Goal: Communication & Community: Answer question/provide support

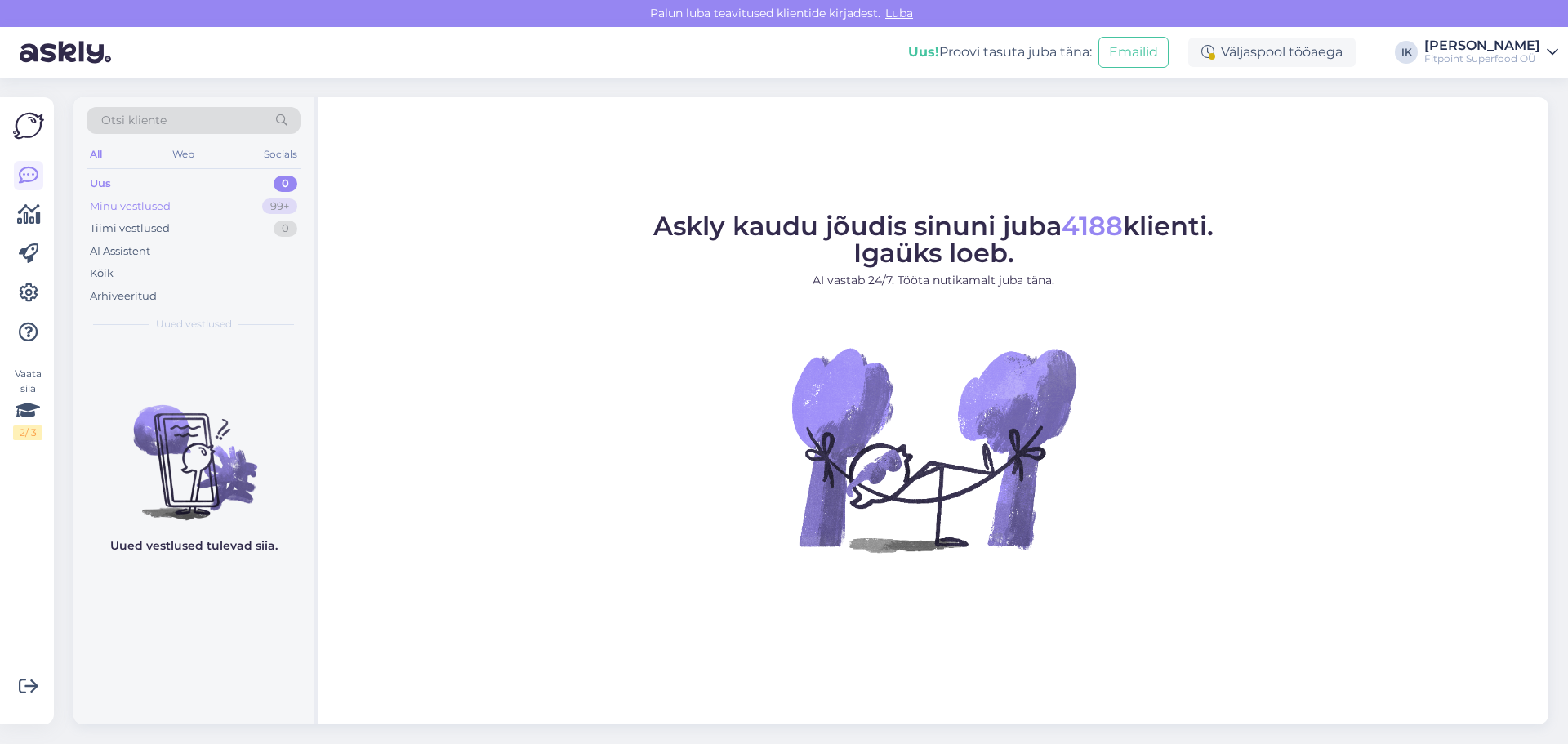
click at [250, 208] on div "Minu vestlused 99+" at bounding box center [194, 206] width 214 height 23
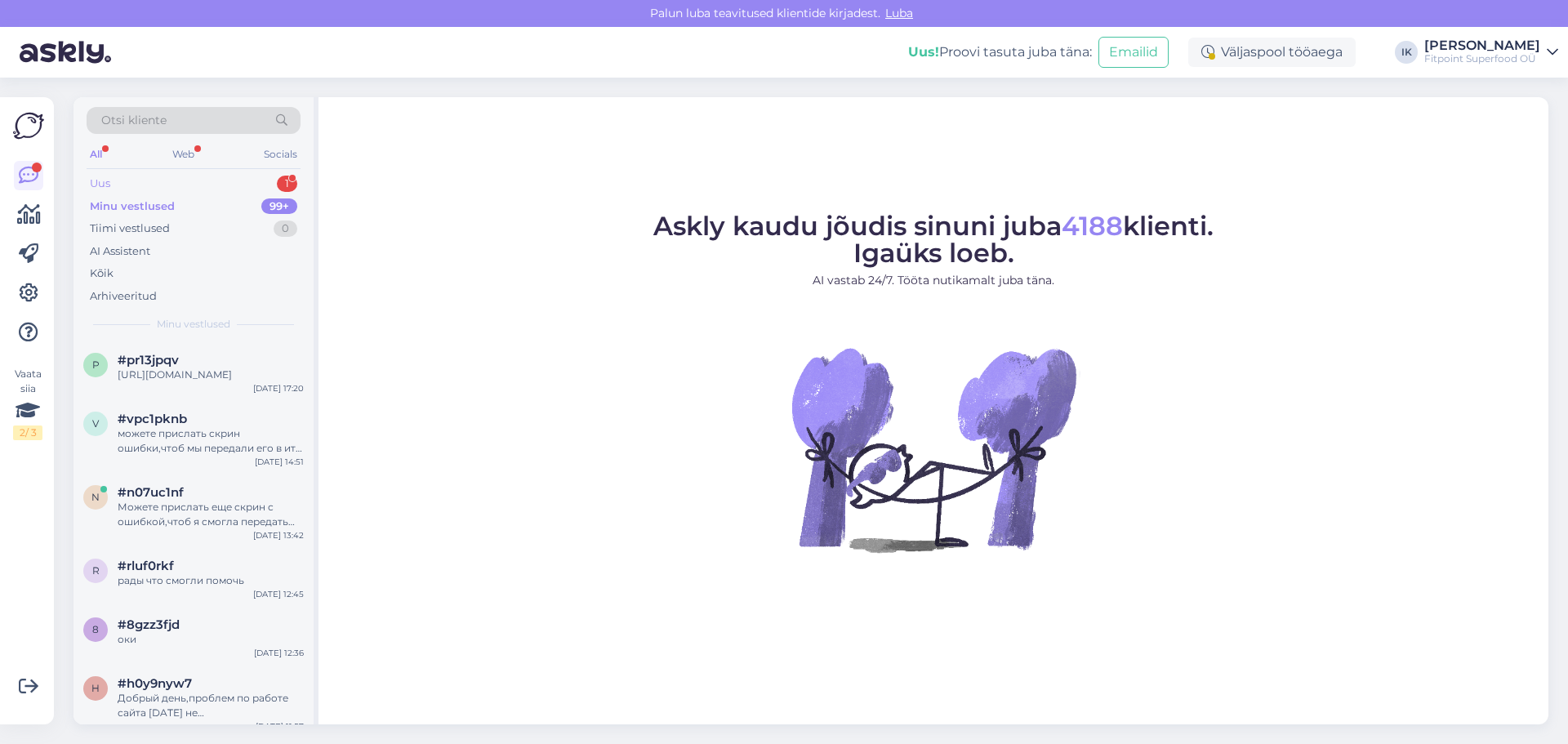
click at [263, 187] on div "Uus 1" at bounding box center [194, 183] width 214 height 23
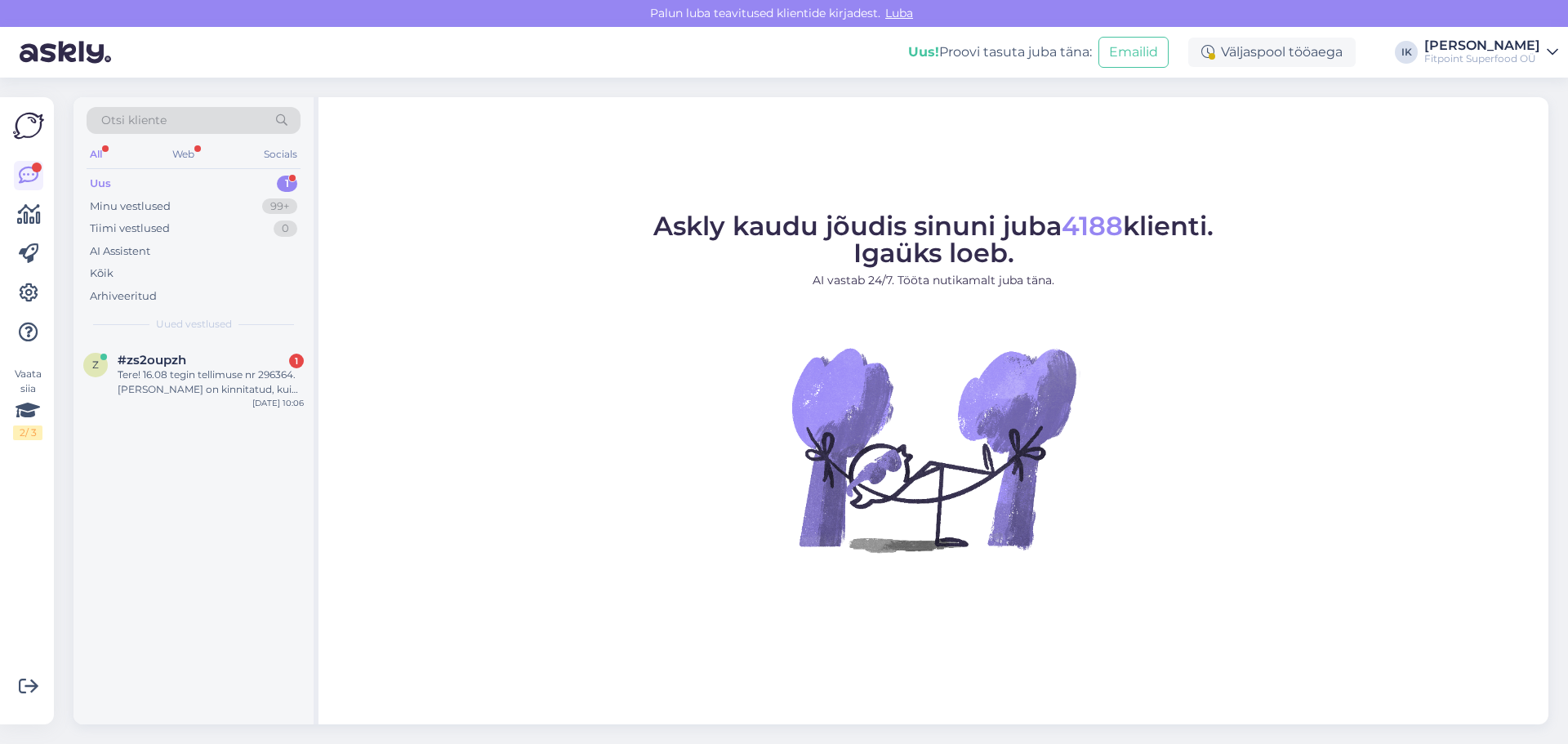
click at [263, 183] on div "Uus 1" at bounding box center [194, 183] width 214 height 23
click at [229, 386] on div "Tere! 16.08 tegin tellimuse nr 296364. [PERSON_NAME] on kinnitatud, kuid mul po…" at bounding box center [211, 382] width 187 height 29
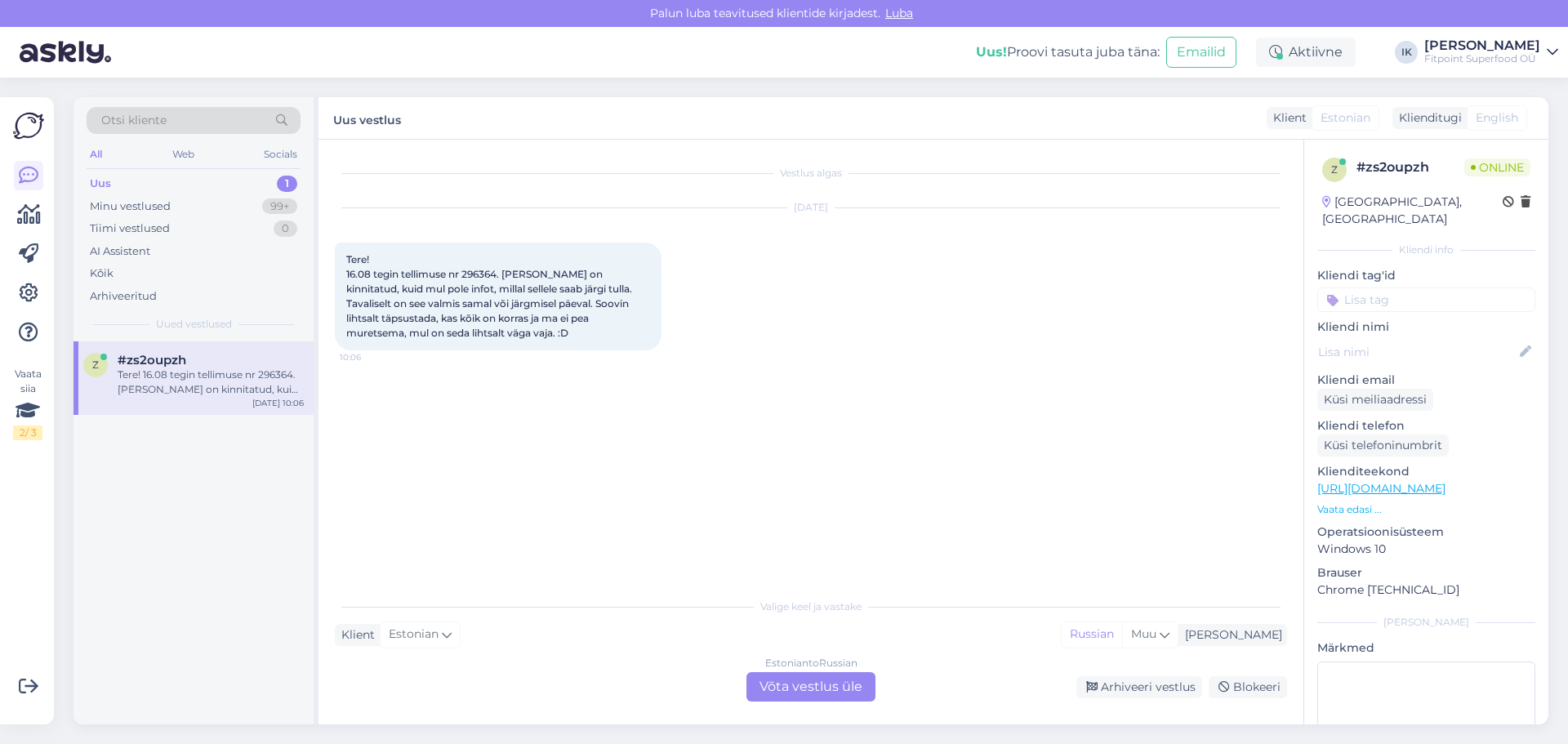
click at [806, 698] on div "Estonian to Russian Võta vestlus üle" at bounding box center [810, 686] width 129 height 29
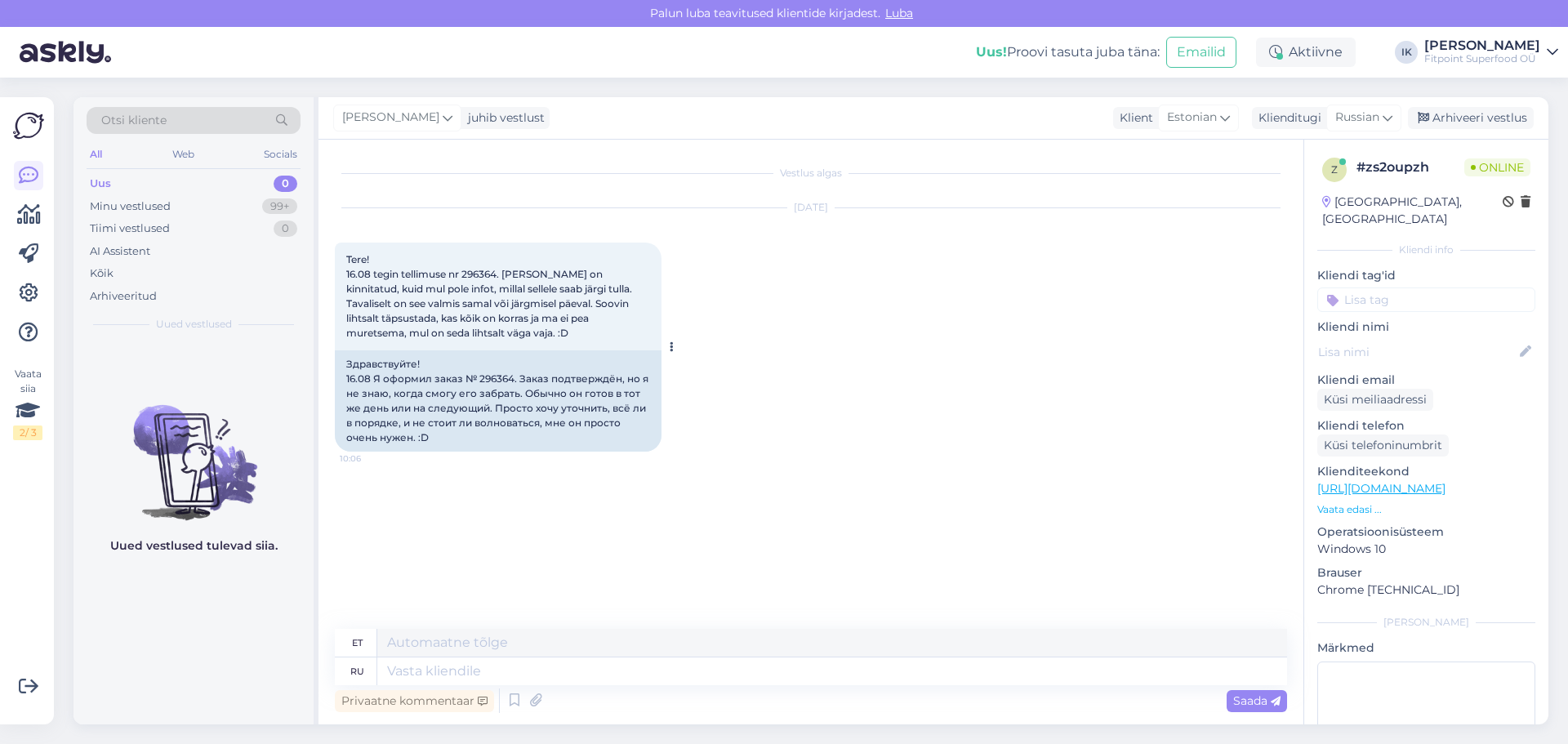
click at [505, 376] on div "Здравствуйте! 16.08 Я оформил заказ № 296364. Заказ подтверждён, но я не знаю, …" at bounding box center [497, 400] width 326 height 101
copy div "296364"
click at [508, 675] on textarea at bounding box center [832, 671] width 910 height 27
type textarea "Здравствуйте!"
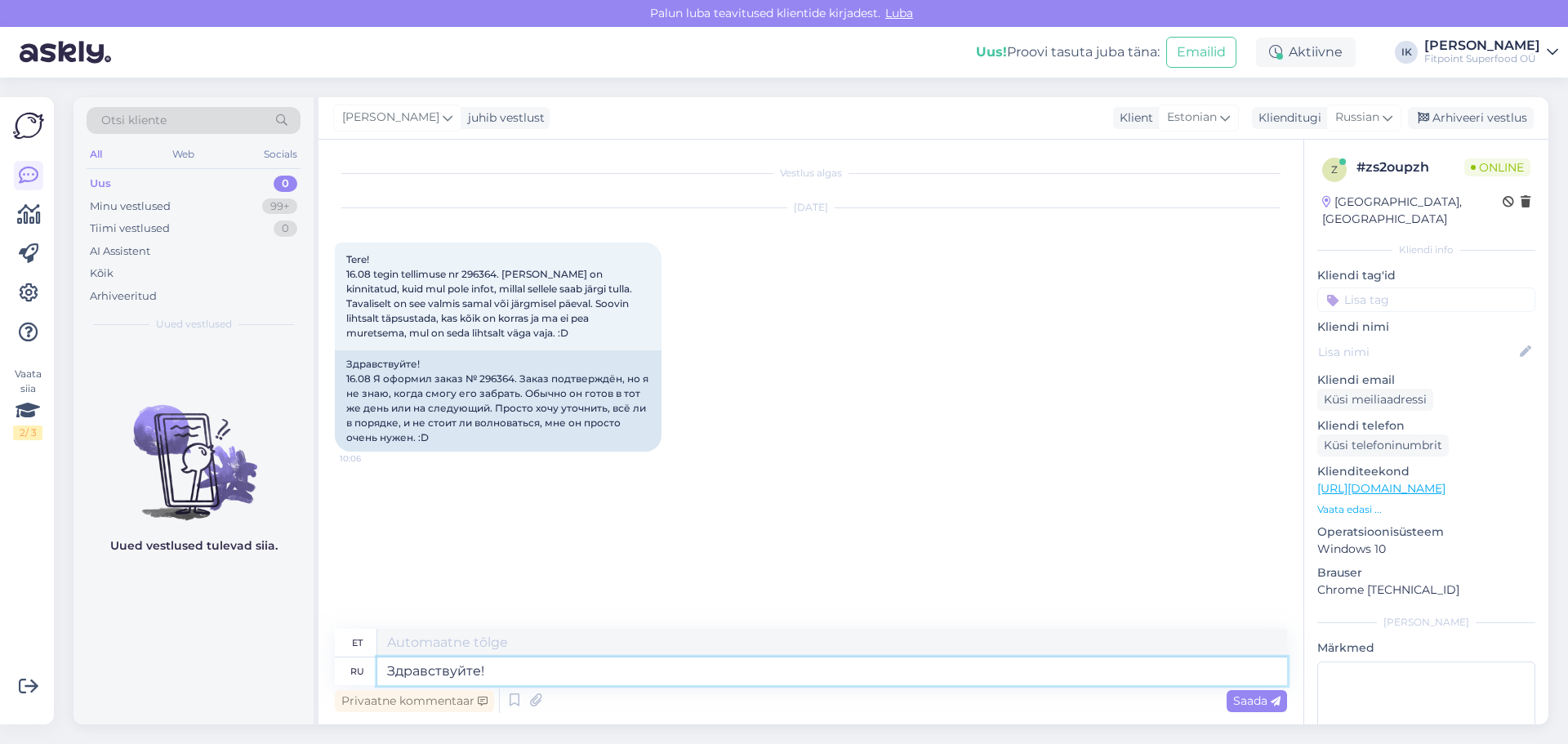
type textarea "Tere!"
type textarea "Здравствуйте! Заказы на"
type textarea "Tere! Tellimused"
type textarea "Здравствуйте! Заказы на выхрднфх не"
type textarea "Tere! Nädalavahetuse tellimused"
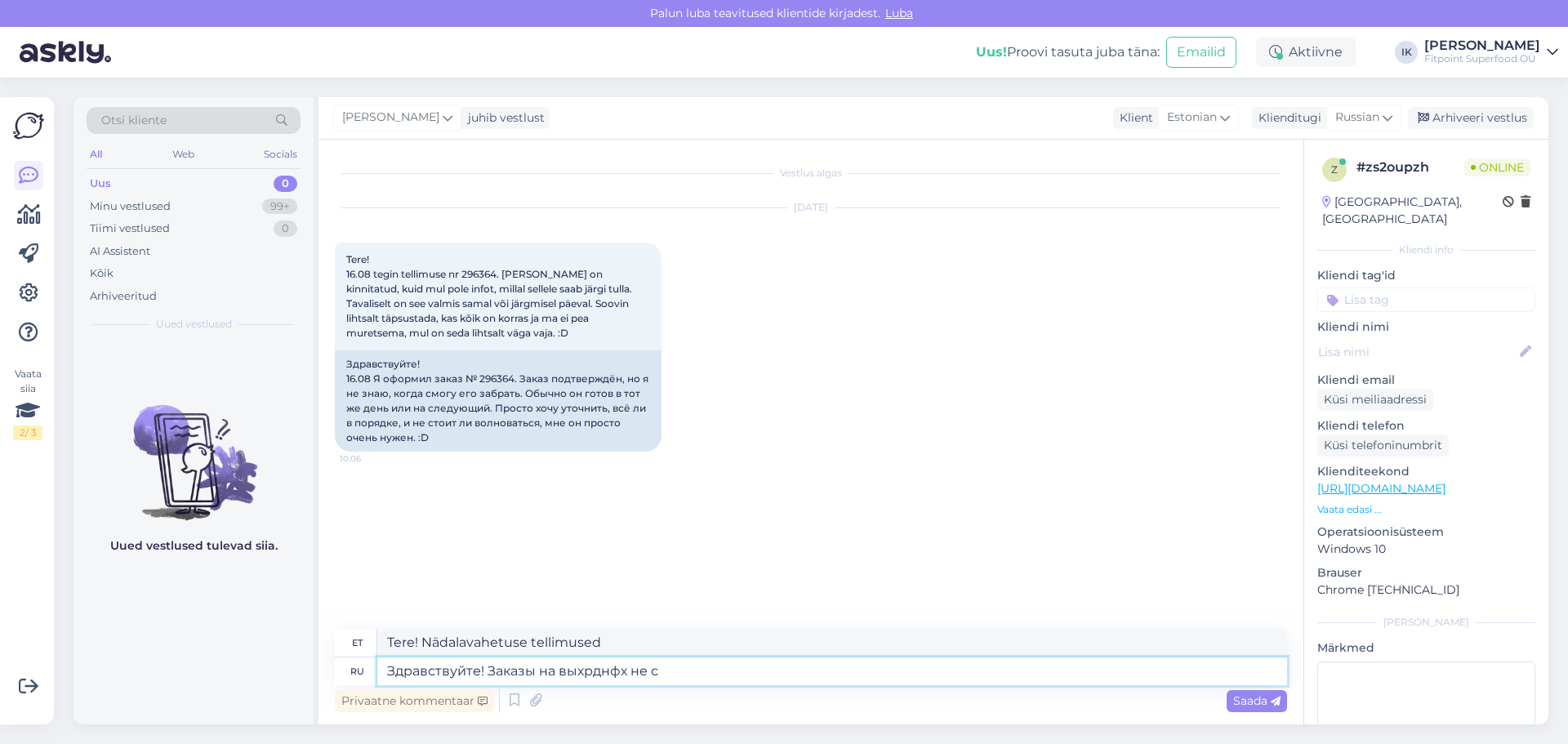
type textarea "Здравствуйте! Заказы на выхрднфх не со"
type textarea "Tere! Nädalavahetuse tellimusi vastu ei võeta."
type textarea "Здравствуйте! Заказы на выхр"
type textarea "Tere! Nädalavahetuse tellimused"
type textarea "Здравствуйте! Заказы на выходных н"
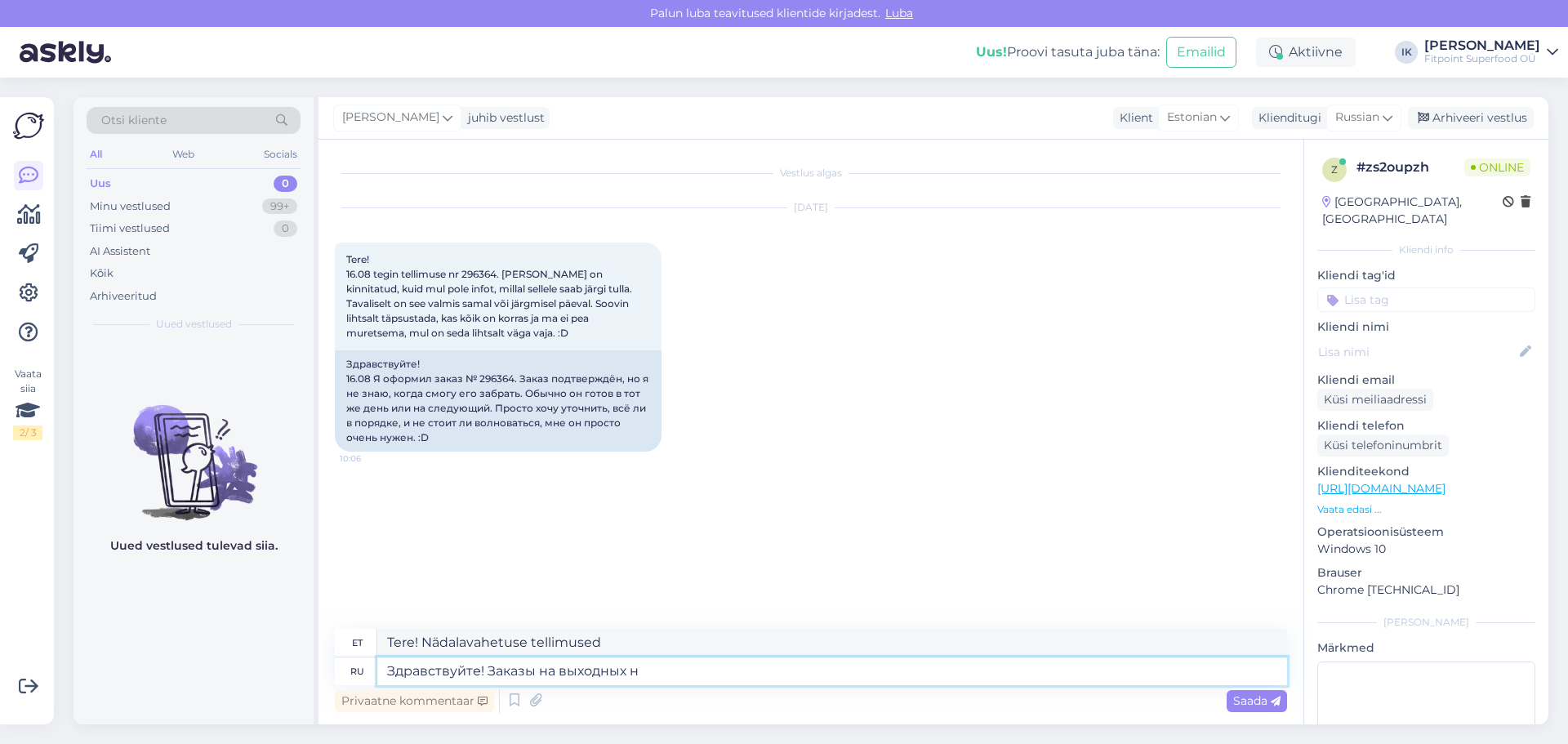
type textarea "Tere! Tellimused nädalavahetustel"
type textarea "Здравствуйте! Заказы на выходных не со"
type textarea "Tere! Nädalavahetustel tellimusi vastu ei võeta."
type textarea "Здравствуйте! Заказы на выходных не собираются."
type textarea "Tere! Nädalavahetustel me tellimusi ei võta."
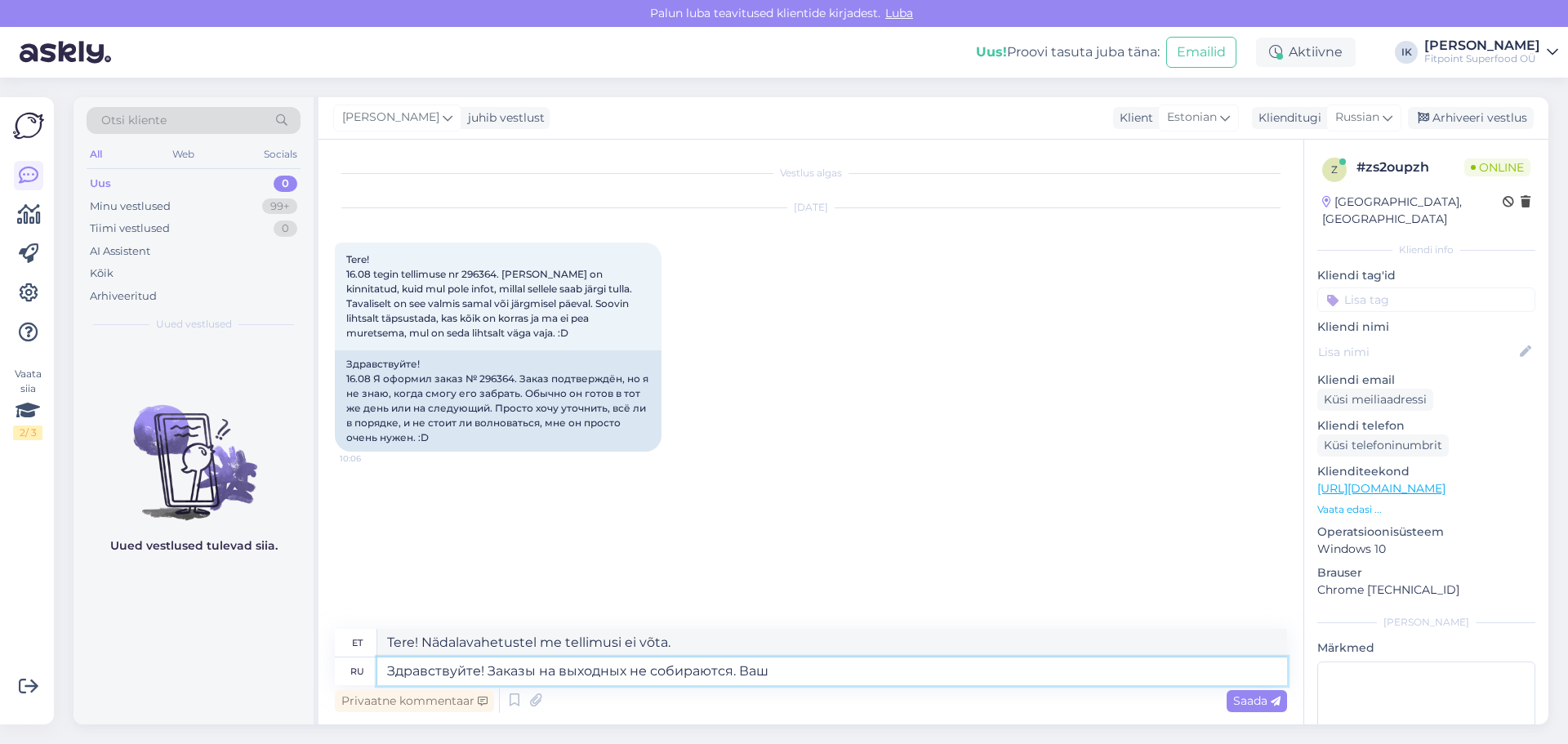
type textarea "Здравствуйте! Заказы на выходных не собираются. Ваш"
type textarea "Tere! Nädalavahetustel tellimusi vastu ei võeta. Teie oma."
type textarea "Здравствуйте! Заказы на выходных не собираются. Ваш заказ б"
type textarea "Tere! Nädalavahetustel tellimusi ei koguta. Teie tellimus"
type textarea "Здравствуйте! Заказы на выходных не собираются. Ваш заказ будет со"
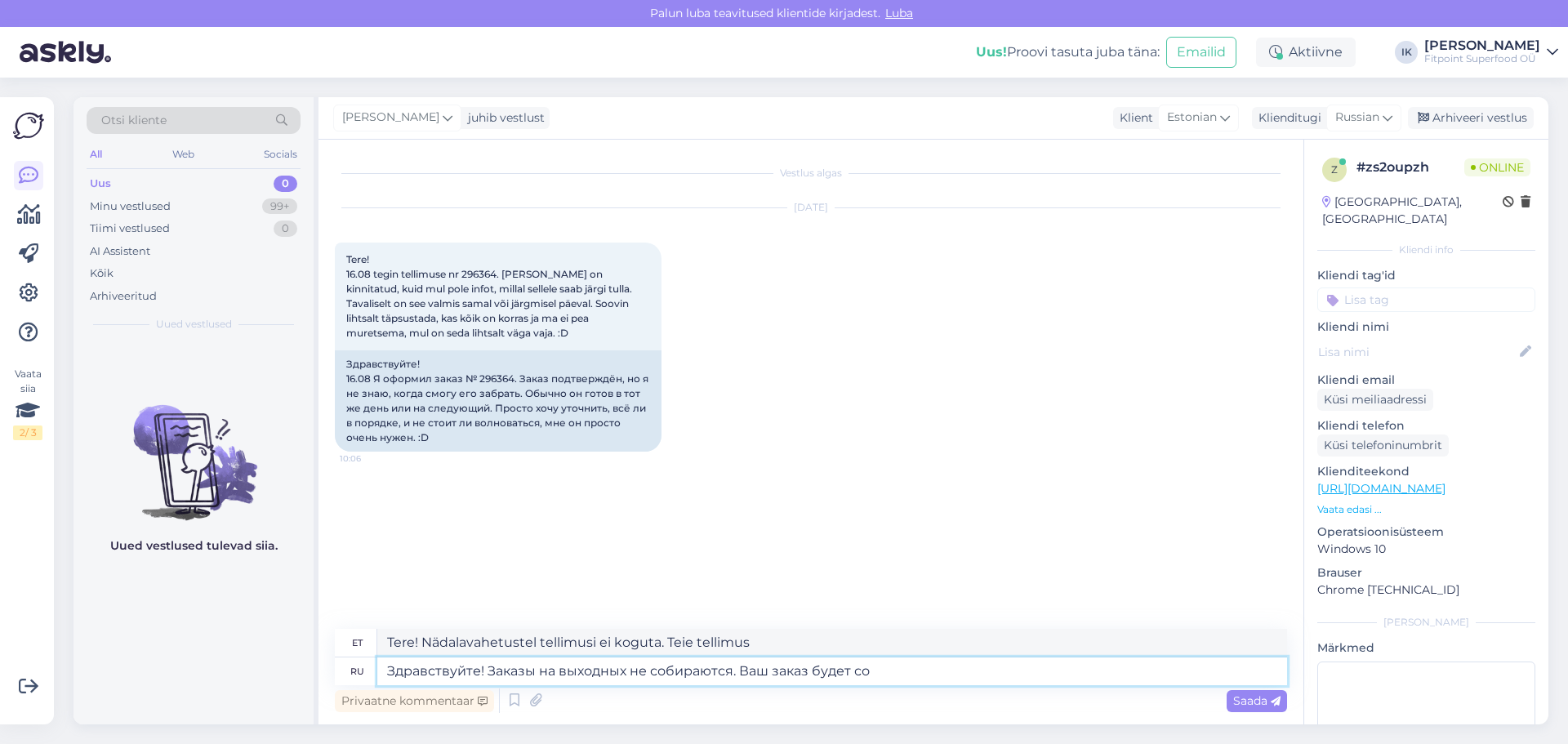
type textarea "Tere! Nädalavahetustel tellimusi ei koguta. Teie tellimus võetakse vastu"
type textarea "Здравствуйте! Заказы на выходных не собираются. Ваш заказ будет собран [PERSON_…"
type textarea "Tere! Nädalavahetustel tellimusi ei koguta. Teie tellimus võetakse vastu."
type textarea "Здравствуйте! Заказы на выходных не собираются. Ваш заказ будет собран и о"
type textarea "Tere! Nädalavahetustel tellimusi ei koguta. Teie tellimus võetakse vastu ja"
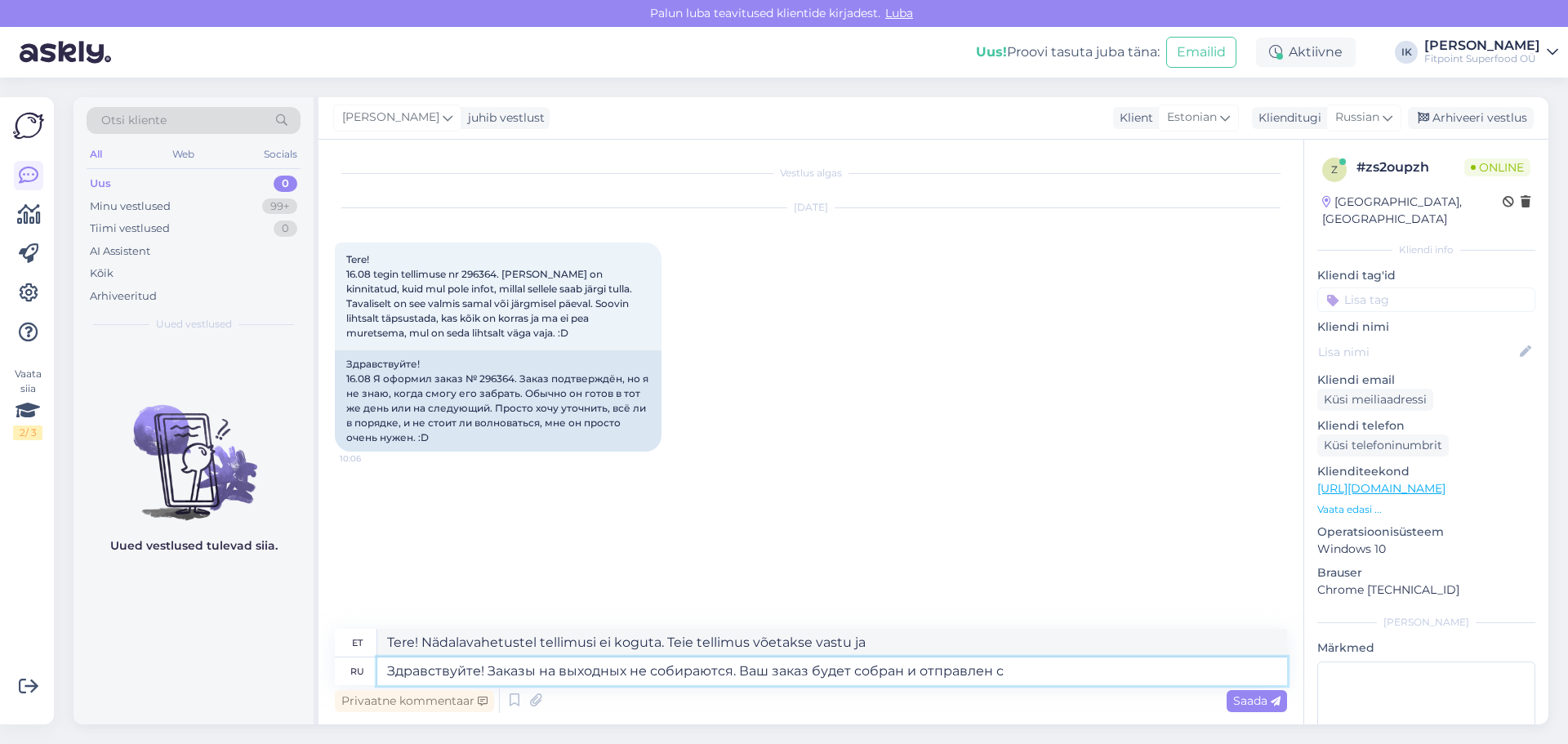
type textarea "Здравствуйте! Заказы на выходных не собираются. Ваш заказ будет собран и отправ…"
type textarea "Tere! Nädalavahetustel tellimusi ei koguta. Teie tellimus võetakse vastu ja saa…"
type textarea "Здравствуйте! Заказы на выходных не собираются. Ваш заказ будет собран и отправ…"
type textarea "Tere! Nädalavahetustel tellimusi ei koguta. Teie tellimus võetakse vastu ja saa…"
type textarea "Здравствуйте! Заказы на выходных не собираются. Ваш заказ будет собран и отправ…"
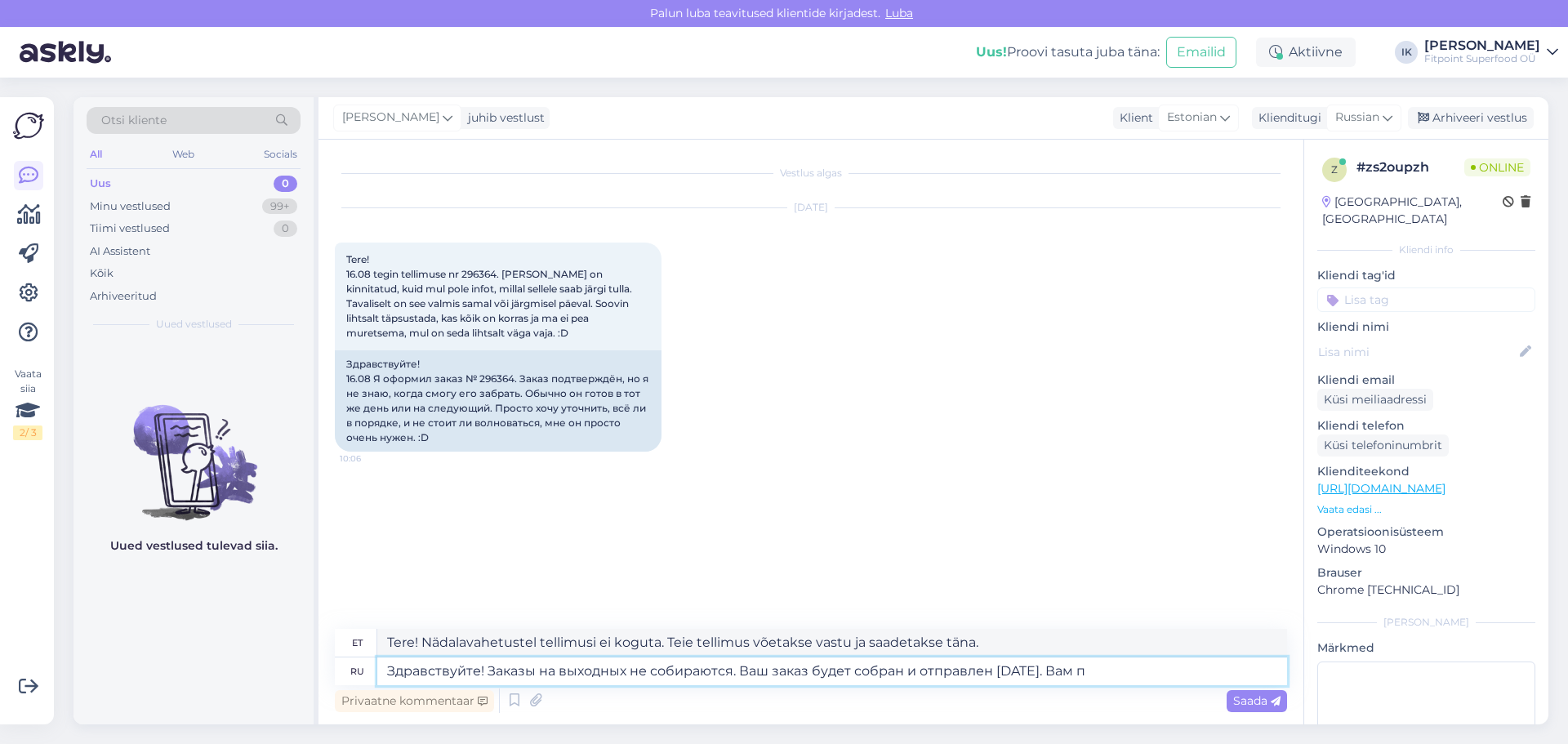
type textarea "Tere! Nädalavahetustel tellimusi ei koguta. Teie tellimus kogutakse ja saadetak…"
type textarea "Здравствуйте! Заказы на выходных не собираются. Ваш заказ будет собран и отправ…"
type textarea "Tere! Nädalavahetustel tellimusi ei koguta. Teie tellimus kogutakse ja saadetak…"
type textarea "Здравствуйте! Заказы на выходных не собираются. Ваш заказ будет собран и отправ…"
type textarea "Tere! Nädalavahetustel tellimusi ei koguta. Teie tellimus võetakse vastu ja saa…"
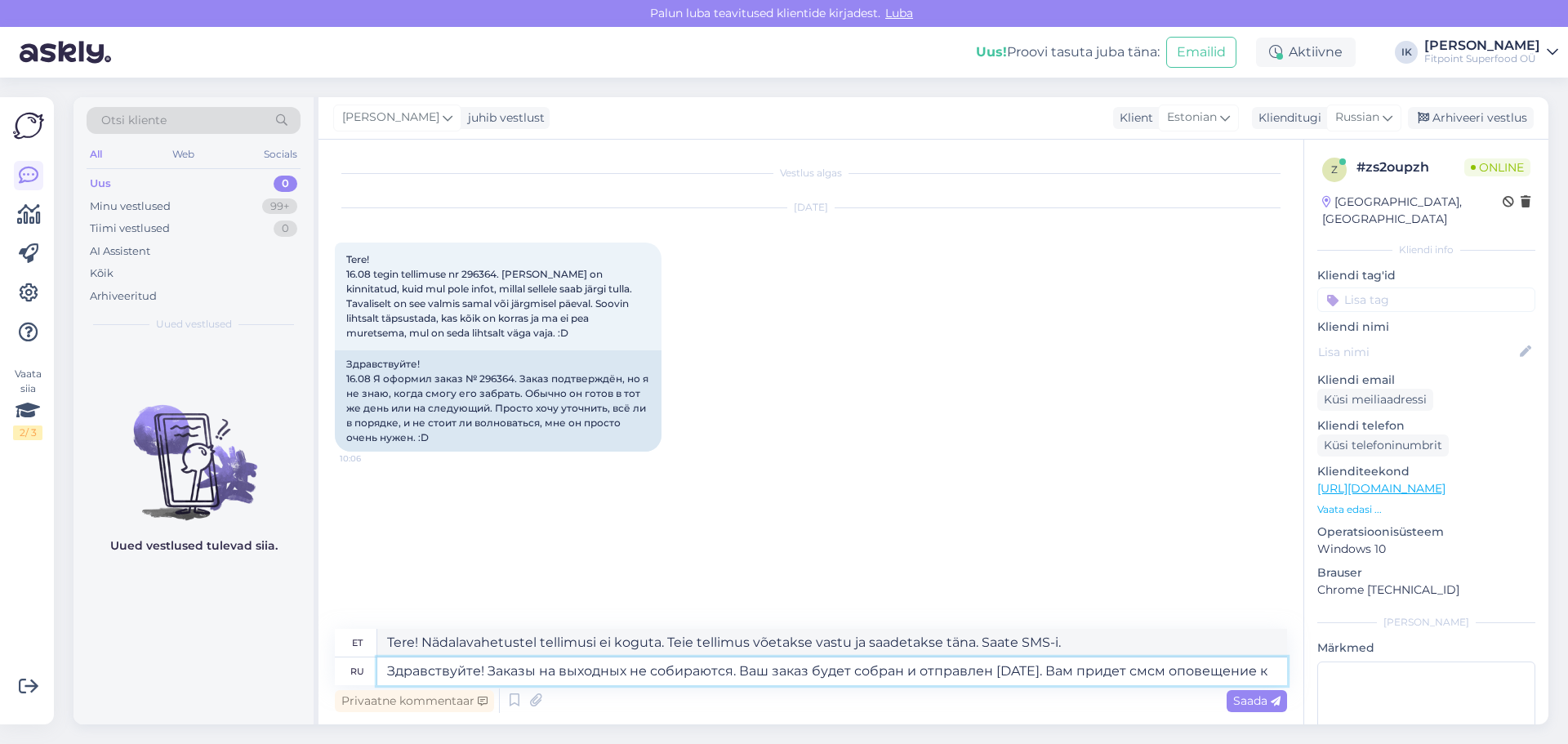
type textarea "Здравствуйте! Заказы на выходных не собираются. Ваш заказ будет собран и отправ…"
type textarea "Tere! Nädalavahetustel tellimusi ei koguta. Teie tellimus võetakse vastu ja saa…"
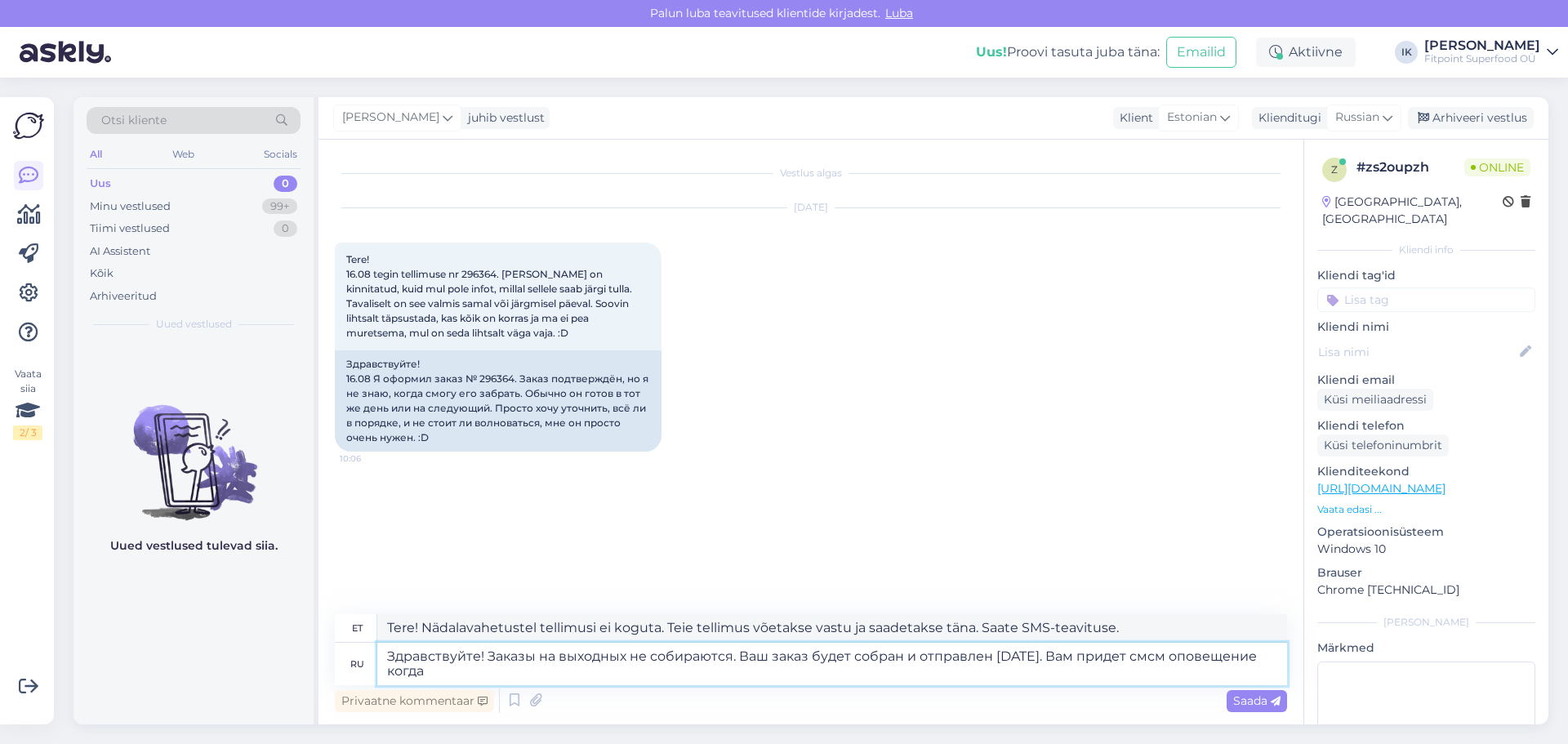
type textarea "Здравствуйте! Заказы на выходных не собираются. Ваш заказ будет собран и отправ…"
type textarea "Tere! Nädalavahetustel tellimusi ei koguta. Teie tellimus kogutakse ja saadetak…"
type textarea "Здравствуйте! Заказы на выходных не собираются. Ваш заказ будет собран и отправ…"
type textarea "Tere! Nädalavahetustel tellimusi ei koguta. Teie tellimus kogutakse ja saadetak…"
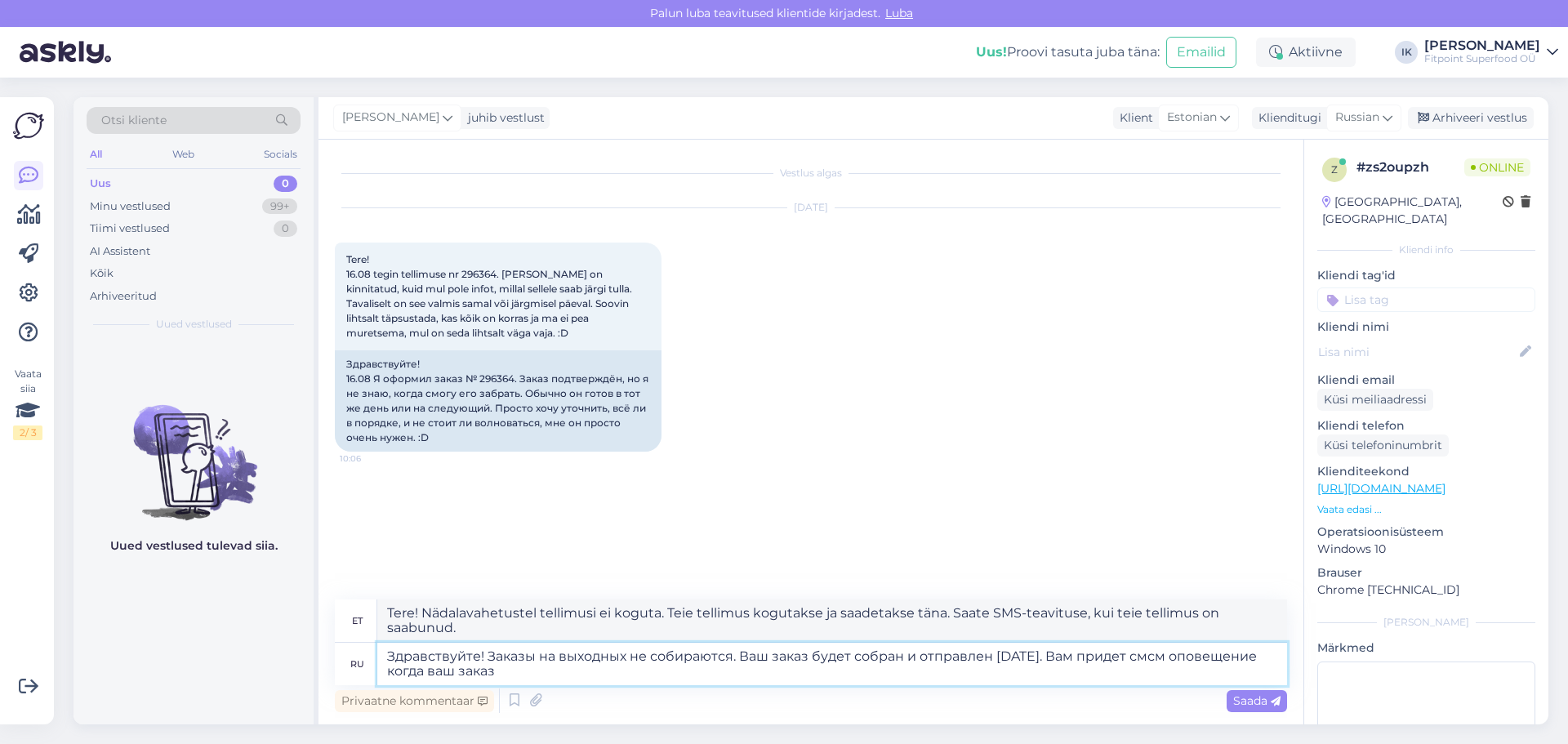
type textarea "Здравствуйте! Заказы на выходных не собираются. Ваш заказ будет собран и отправ…"
type textarea "Tere! Nädalavahetustel tellimusi ei koguta. Teie tellimus võetakse vastu ja saa…"
type textarea "Здравствуйте! Заказы на выходных не собираются. Ваш заказ будет собран и отправ…"
type textarea "Tere! Nädalavahetustel tellimusi ei koguta. Teie tellimus kogutakse ja saadetak…"
type textarea "Здравствуйте! Заказы на выходных не собираются. Ваш заказ будет собран и отправ…"
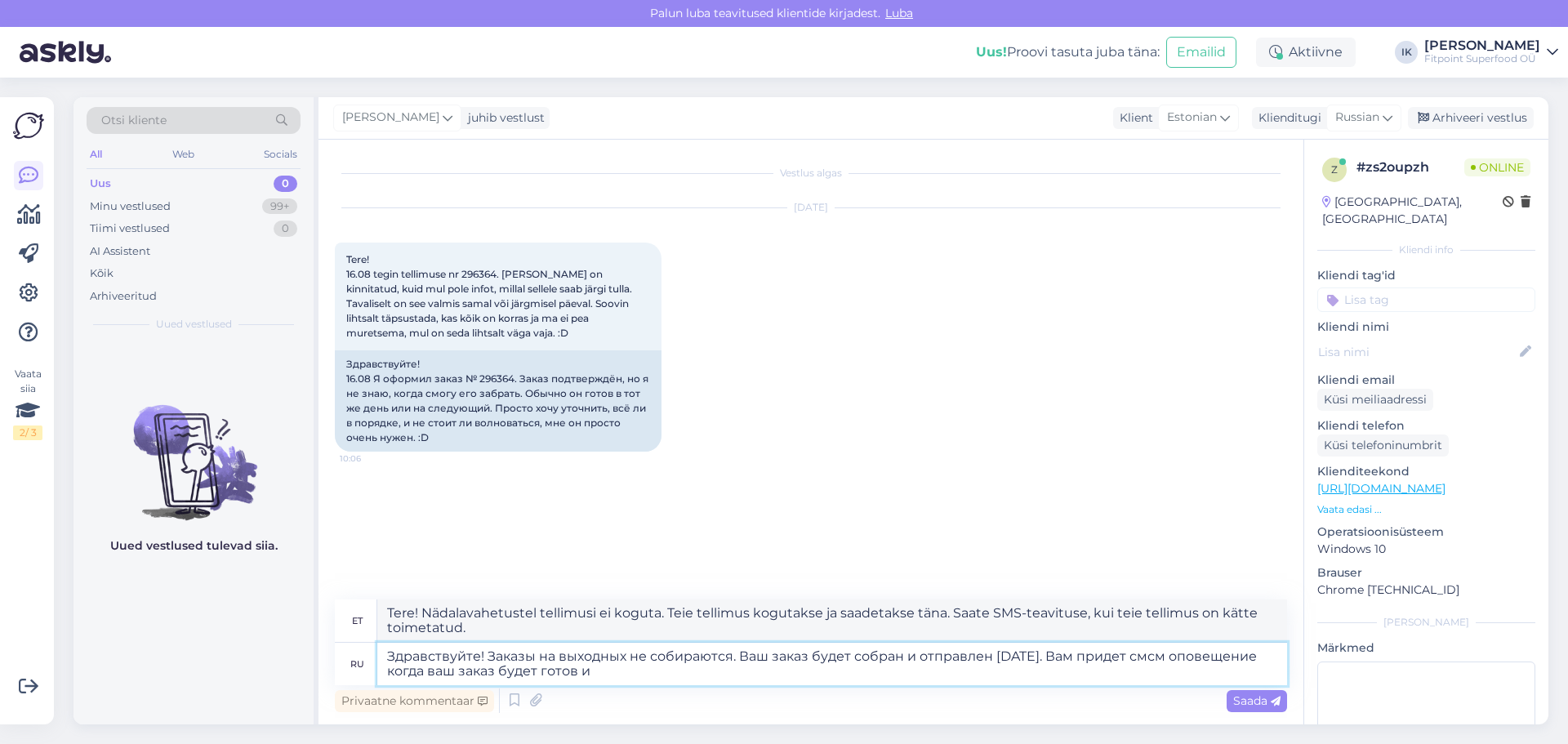
type textarea "Tere! Nädalavahetustel tellimusi ei koguta. Teie tellimus võetakse vastu ja saa…"
type textarea "Здравствуйте! Заказы на выходных не собираются. Ваш заказ будет собран и отправ…"
type textarea "Tere! Nädalavahetustel tellimusi ei koguta. Teie tellimus kogutakse ja saadetak…"
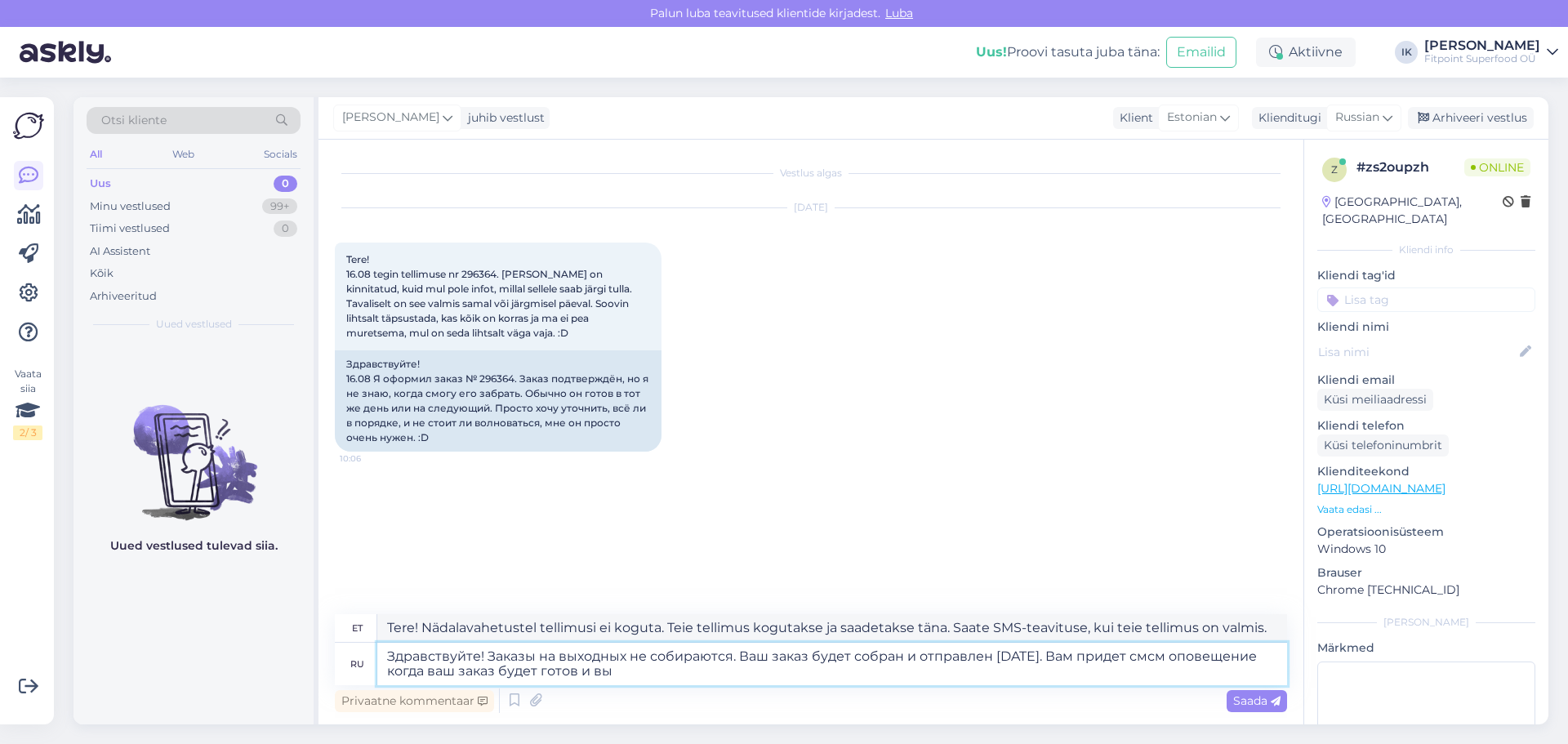
type textarea "Здравствуйте! Заказы на выходных не собираются. Ваш заказ будет собран и отправ…"
type textarea "Tere! Nädalavahetustel tellimusi ei koguta. Teie tellimus kogutakse ja saadetak…"
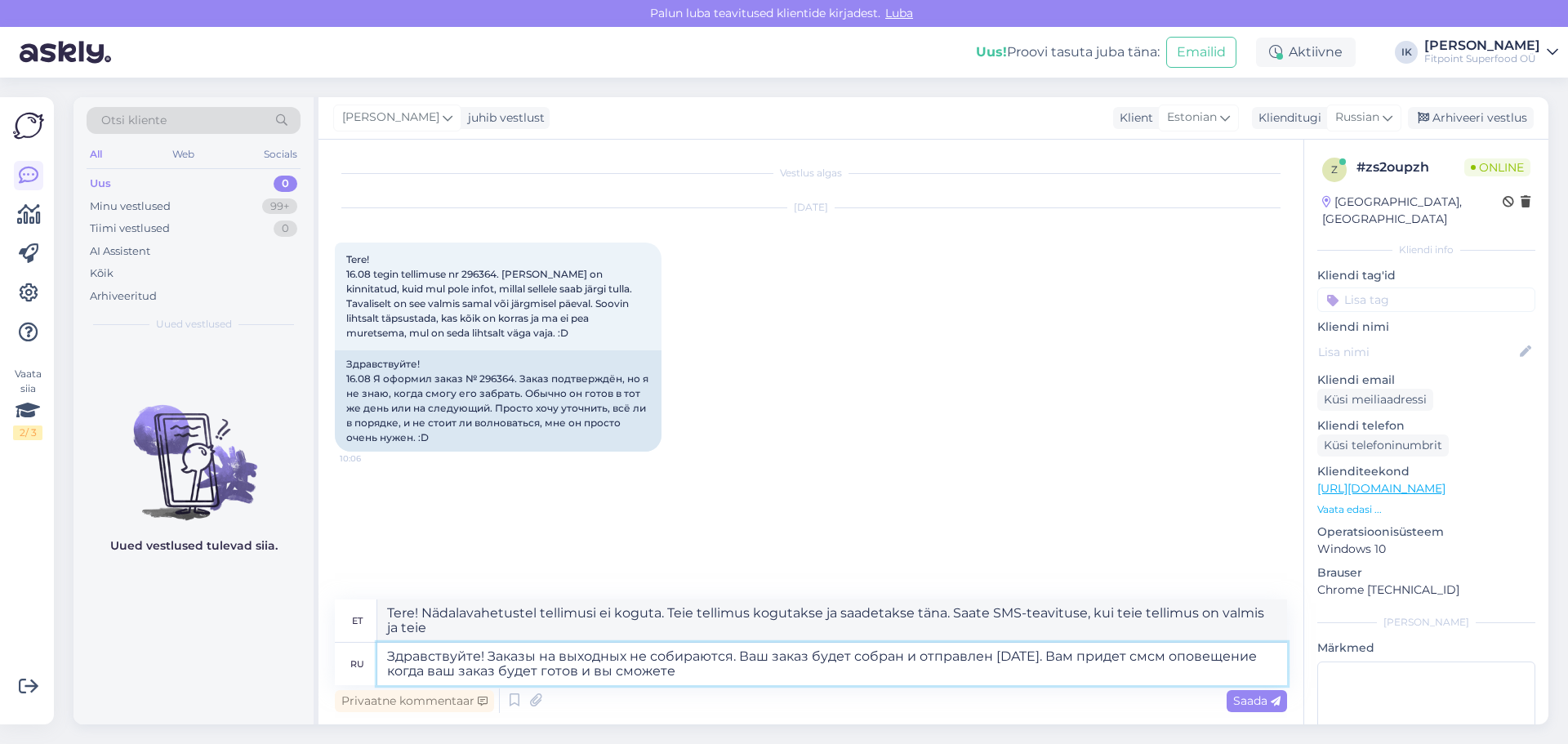
type textarea "Здравствуйте! Заказы на выходных не собираются. Ваш заказ будет собран и отправ…"
type textarea "Tere! Nädalavahetustel tellimusi ei koguta. Teie tellimus kogutakse ja saadetak…"
type textarea "Здравствуйте! Заказы на выходных не собираются. Ваш заказ будет собран и отправ…"
type textarea "Tere! Nädalavahetustel tellimusi ei koguta. Teie tellimus võetakse vastu ja saa…"
type textarea "Здравствуйте! Заказы на выходных не собираются. Ваш заказ будет собран и отправ…"
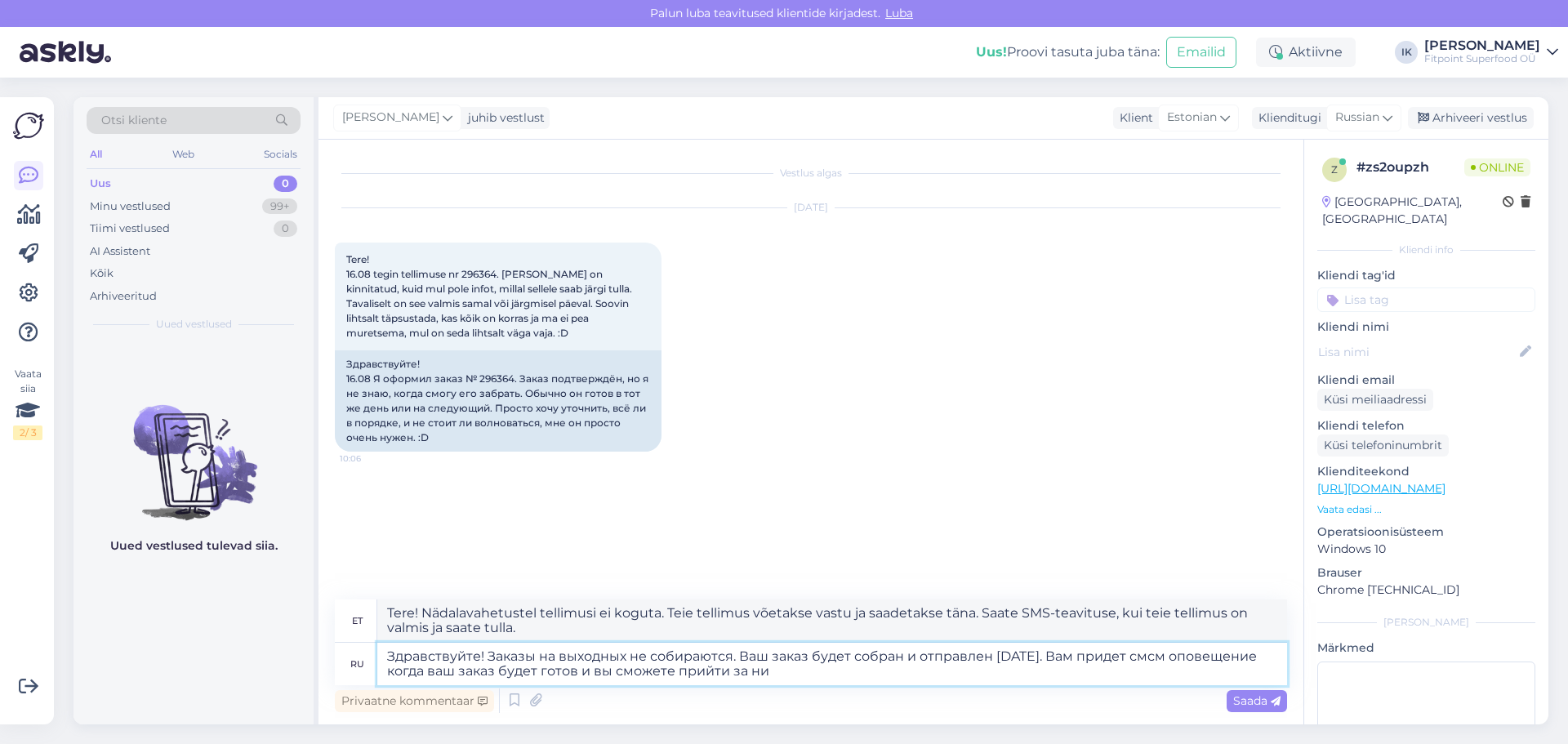
type textarea "Tere! Nädalavahetustel tellimusi ei koguta. Teie tellimus võetakse vastu ja saa…"
click at [942, 674] on textarea "Здравствуйте! Заказы на выходных не собираются. Ваш заказ будет собран и отправ…" at bounding box center [832, 664] width 910 height 42
type textarea "Здравствуйте! Заказы на выходных не собираются. Ваш заказ будет собран и отправ…"
click at [1258, 698] on span "Saada" at bounding box center [1257, 700] width 48 height 15
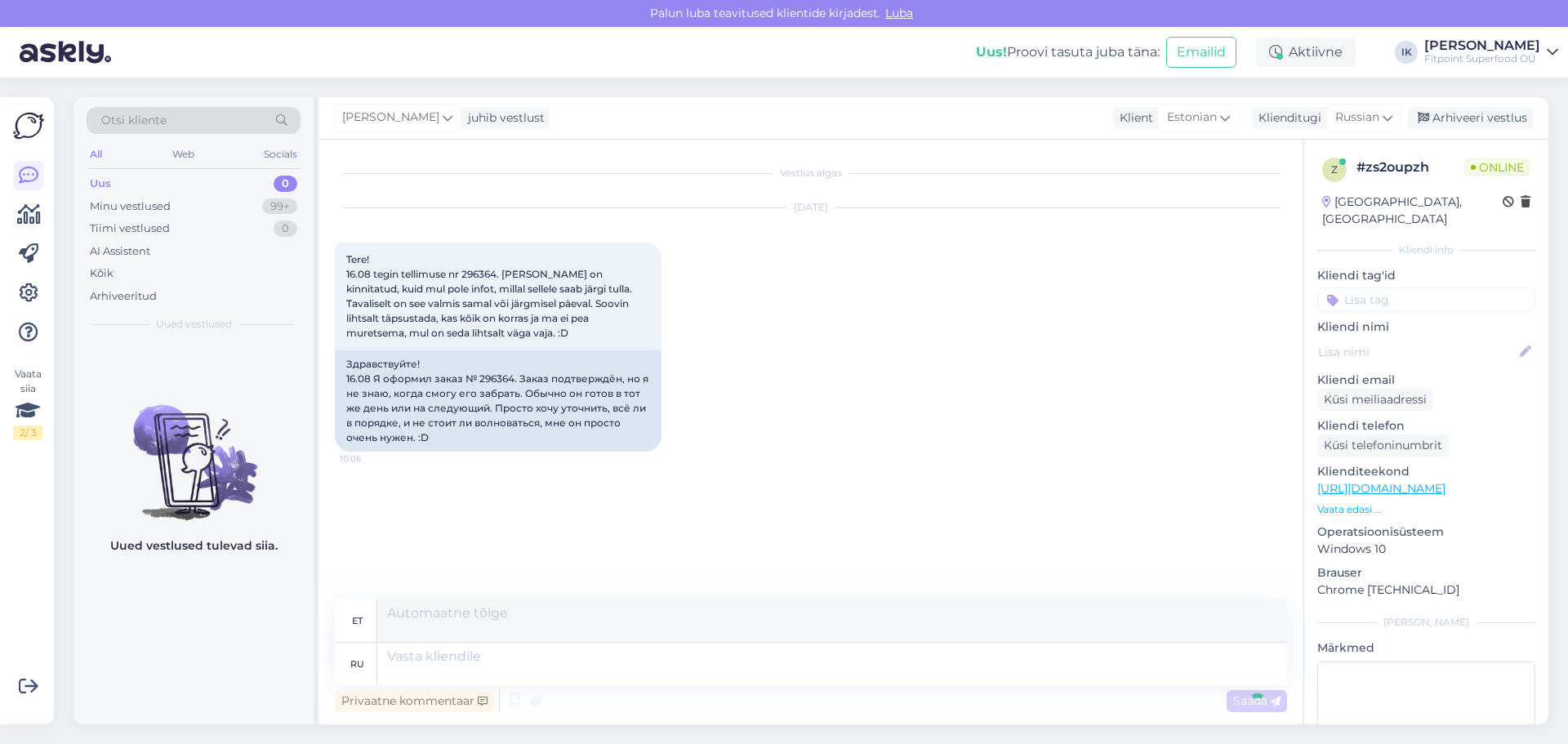
scroll to position [27, 0]
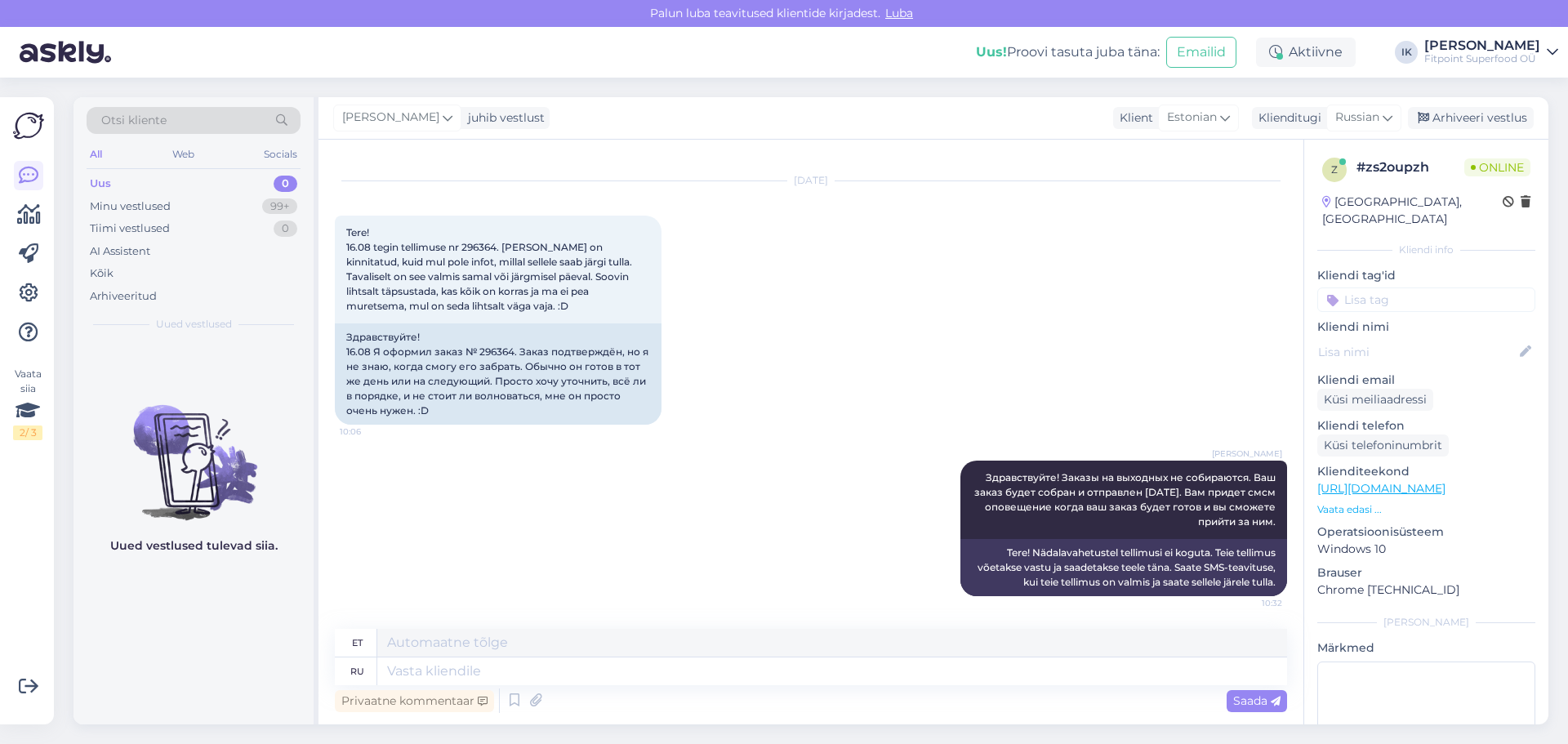
drag, startPoint x: 687, startPoint y: 377, endPoint x: 697, endPoint y: 378, distance: 10.0
click at [688, 377] on div "[DATE] Tere! 16.08 tegin tellimuse nr 296364. [PERSON_NAME] on kinnitatud, kuid…" at bounding box center [810, 303] width 952 height 279
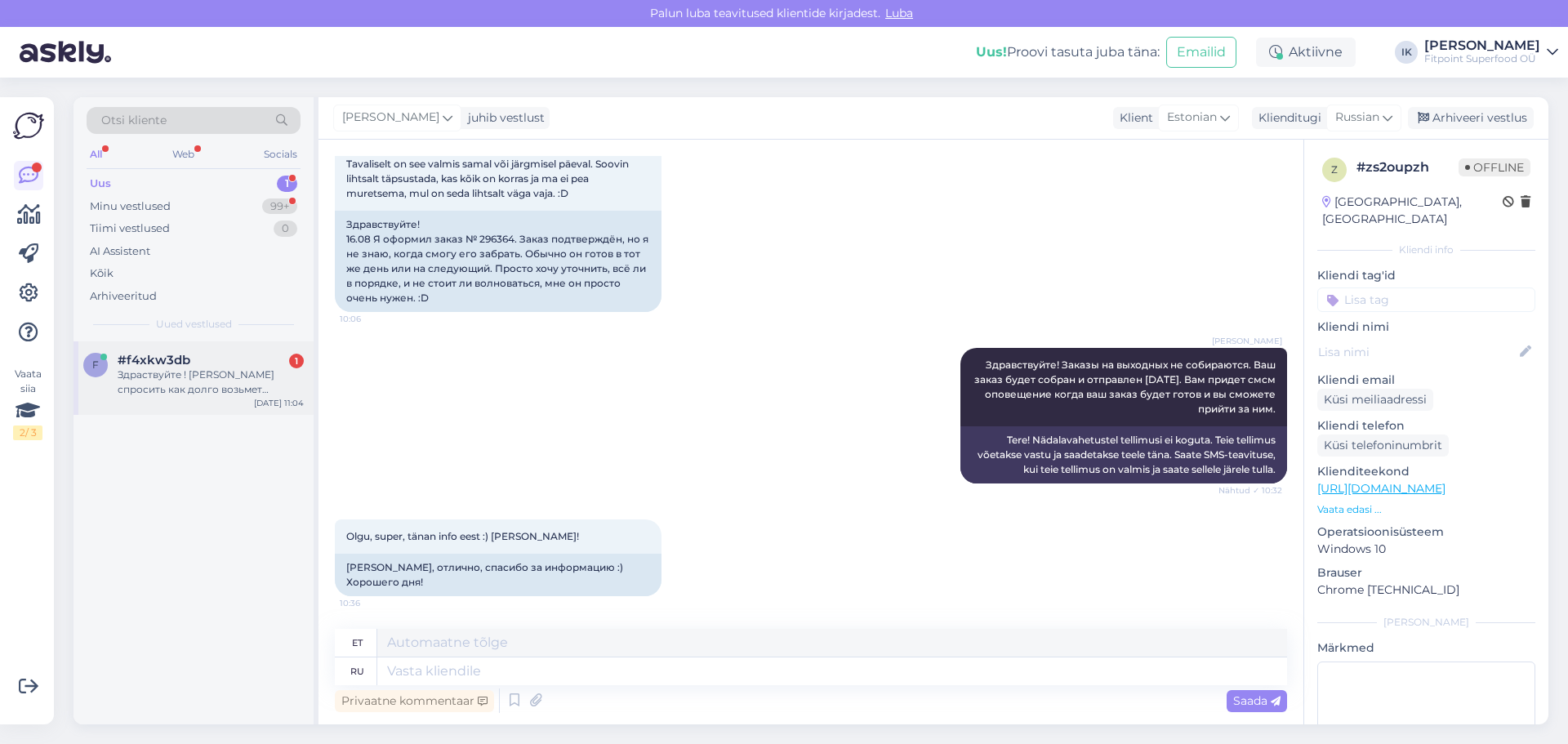
click at [225, 362] on div "#f4xkw3db 1" at bounding box center [211, 360] width 187 height 15
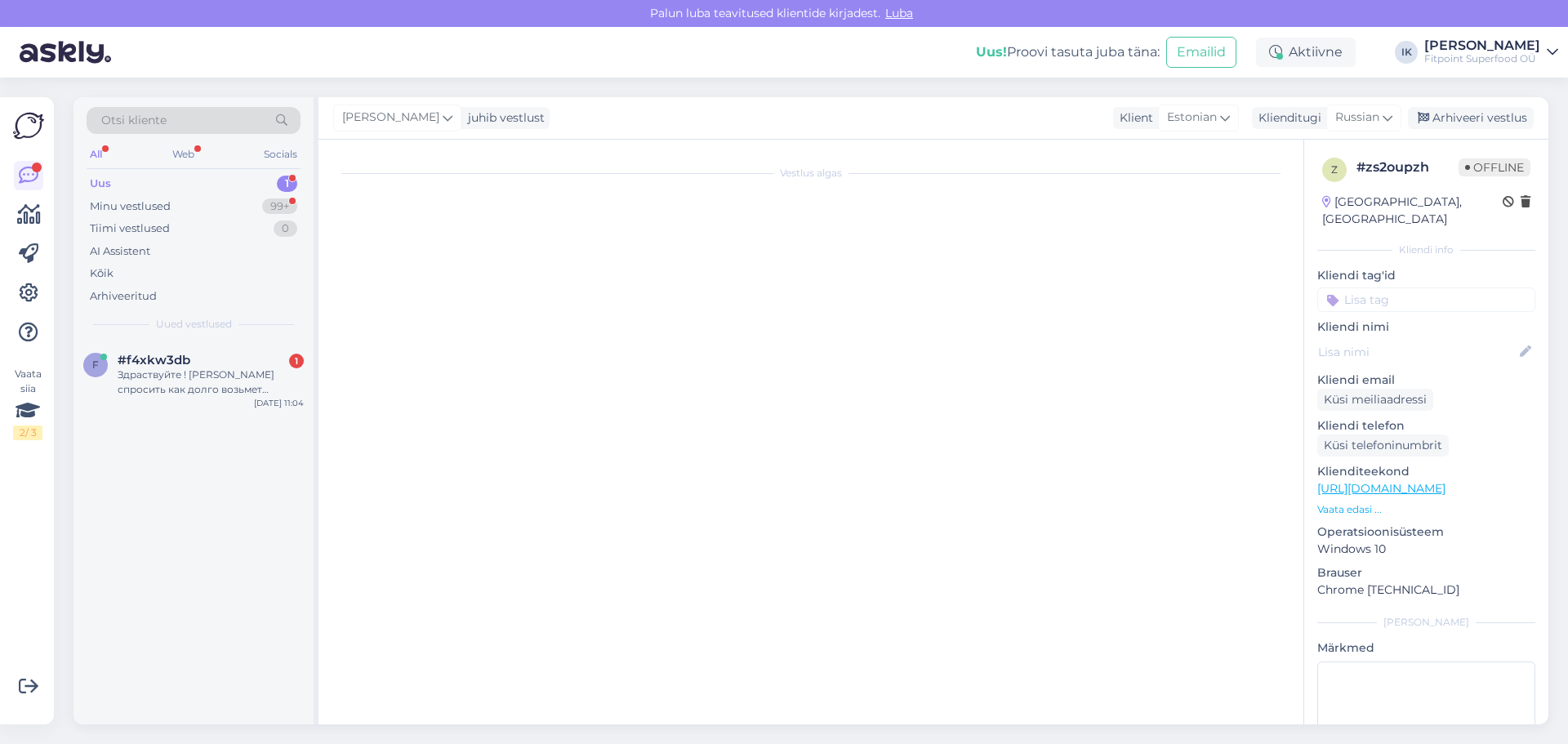
scroll to position [0, 0]
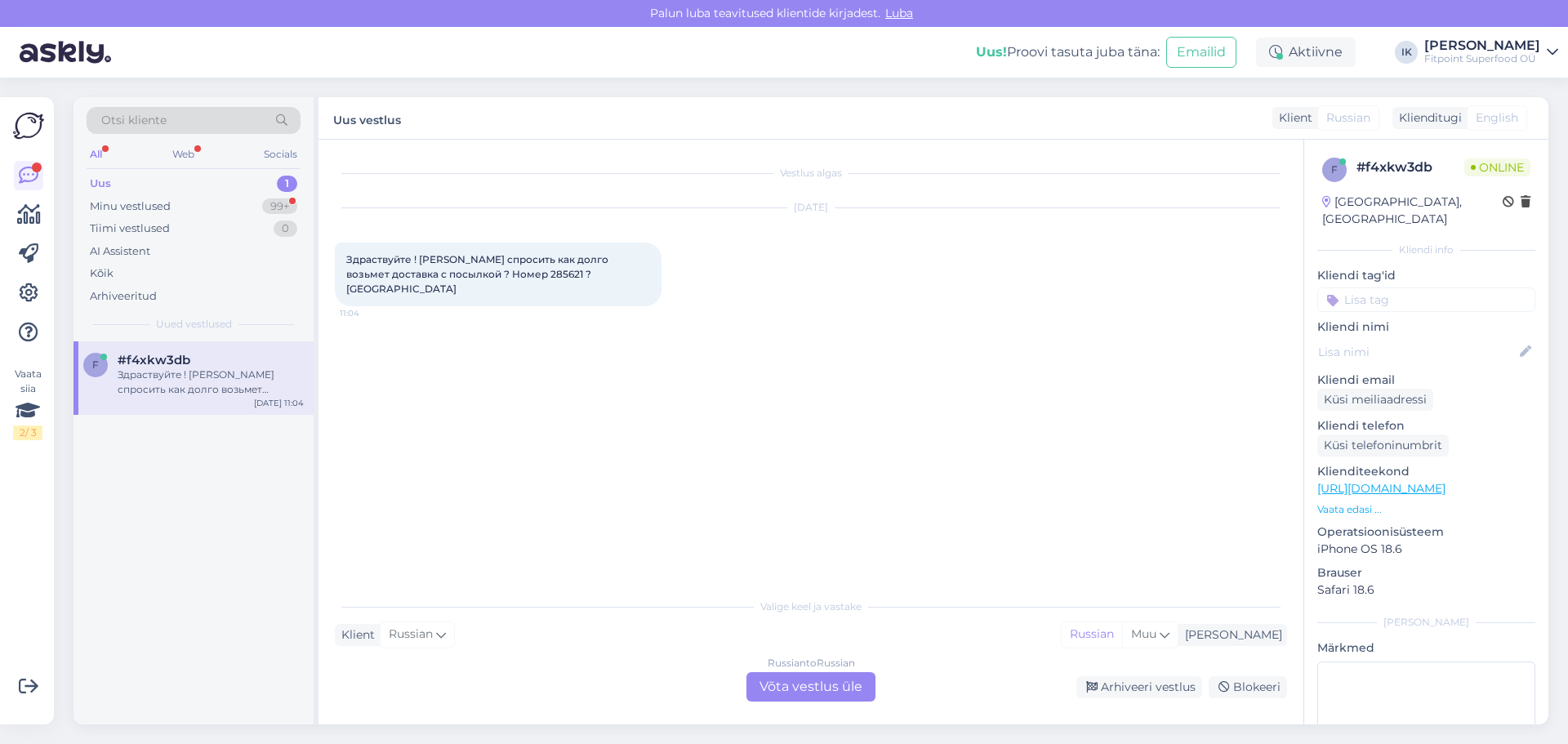
click at [825, 675] on div "Russian to Russian Võta vestlus üle" at bounding box center [810, 686] width 129 height 29
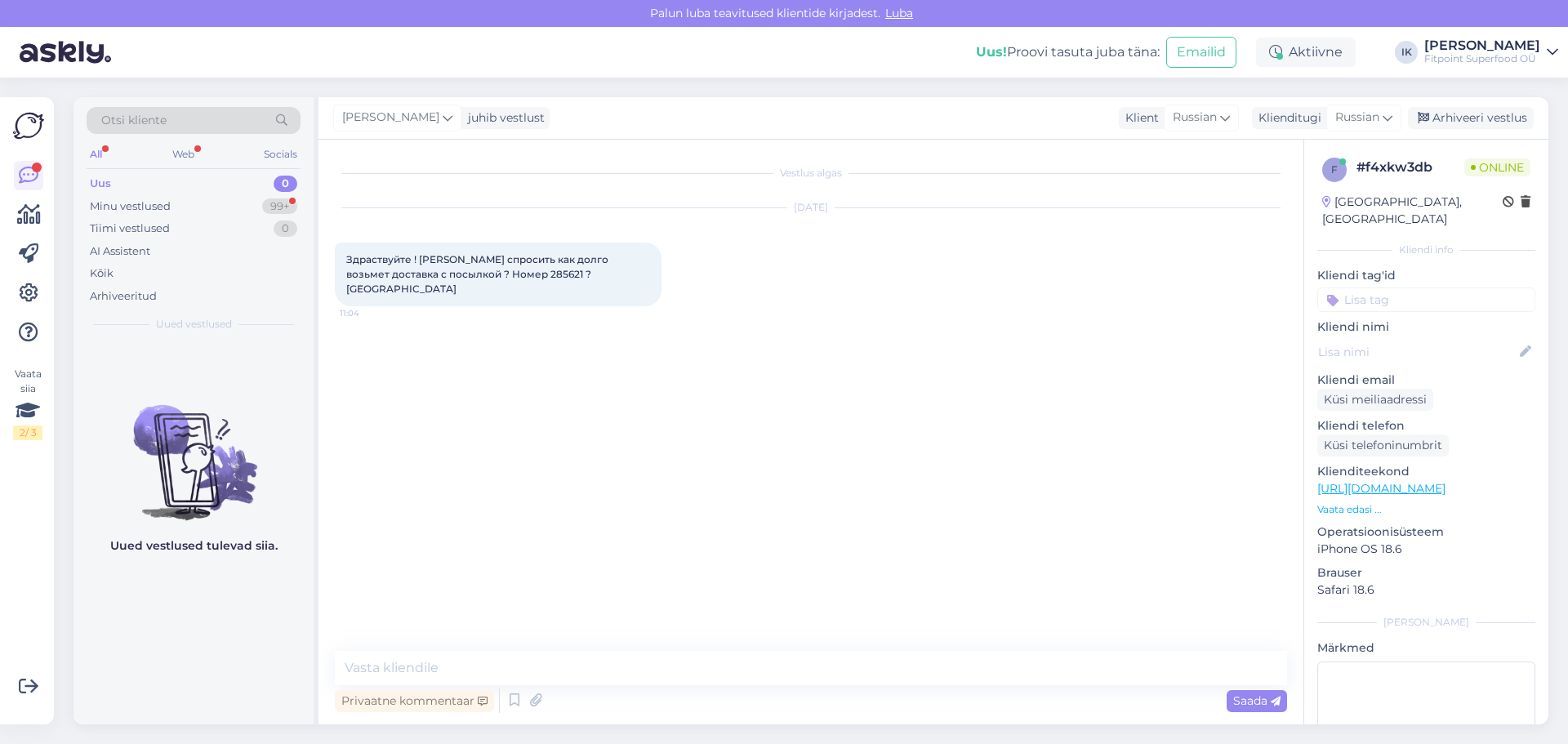
click at [464, 278] on span "Здраствуйте ! [PERSON_NAME] спросить как долго возьмет доставка с посылкой ? Но…" at bounding box center [478, 274] width 264 height 42
copy span "285621"
click at [472, 653] on textarea at bounding box center [810, 668] width 952 height 35
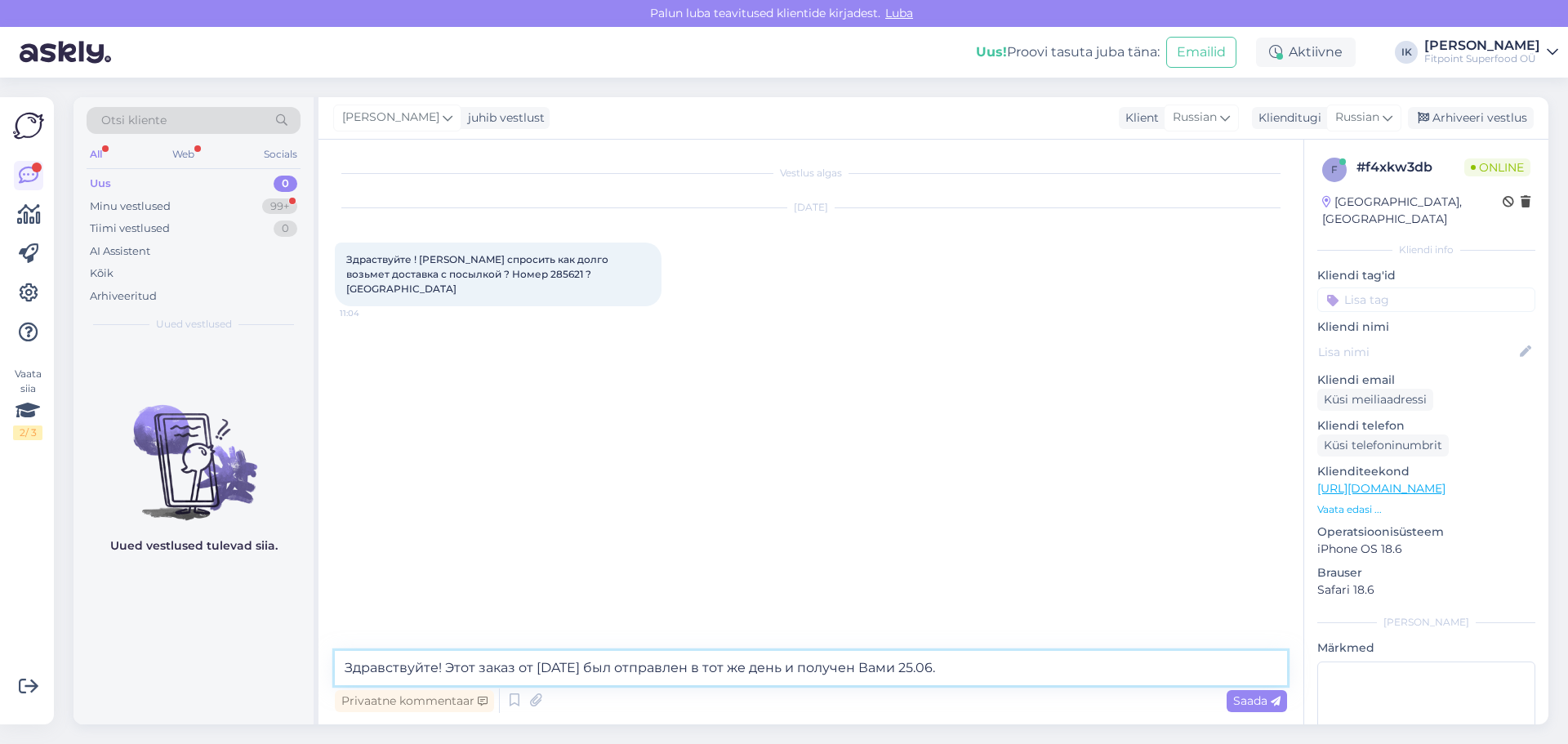
drag, startPoint x: 600, startPoint y: 670, endPoint x: 568, endPoint y: 674, distance: 32.2
click at [568, 674] on textarea "Здравствуйте! Этот заказ от [DATE] был отправлен в тот же день и получен Вами 2…" at bounding box center [810, 668] width 952 height 35
click at [980, 661] on textarea "Здравствуйте! Этот заказ от 19.06 был отправлен в тот же день и получен Вами 25…" at bounding box center [810, 668] width 952 height 35
click at [988, 670] on textarea "Здравствуйте! Этот заказ от 19.06 был отправлен в тот же день и получен Вами 25…" at bounding box center [810, 668] width 952 height 35
drag, startPoint x: 488, startPoint y: 275, endPoint x: 454, endPoint y: 271, distance: 34.2
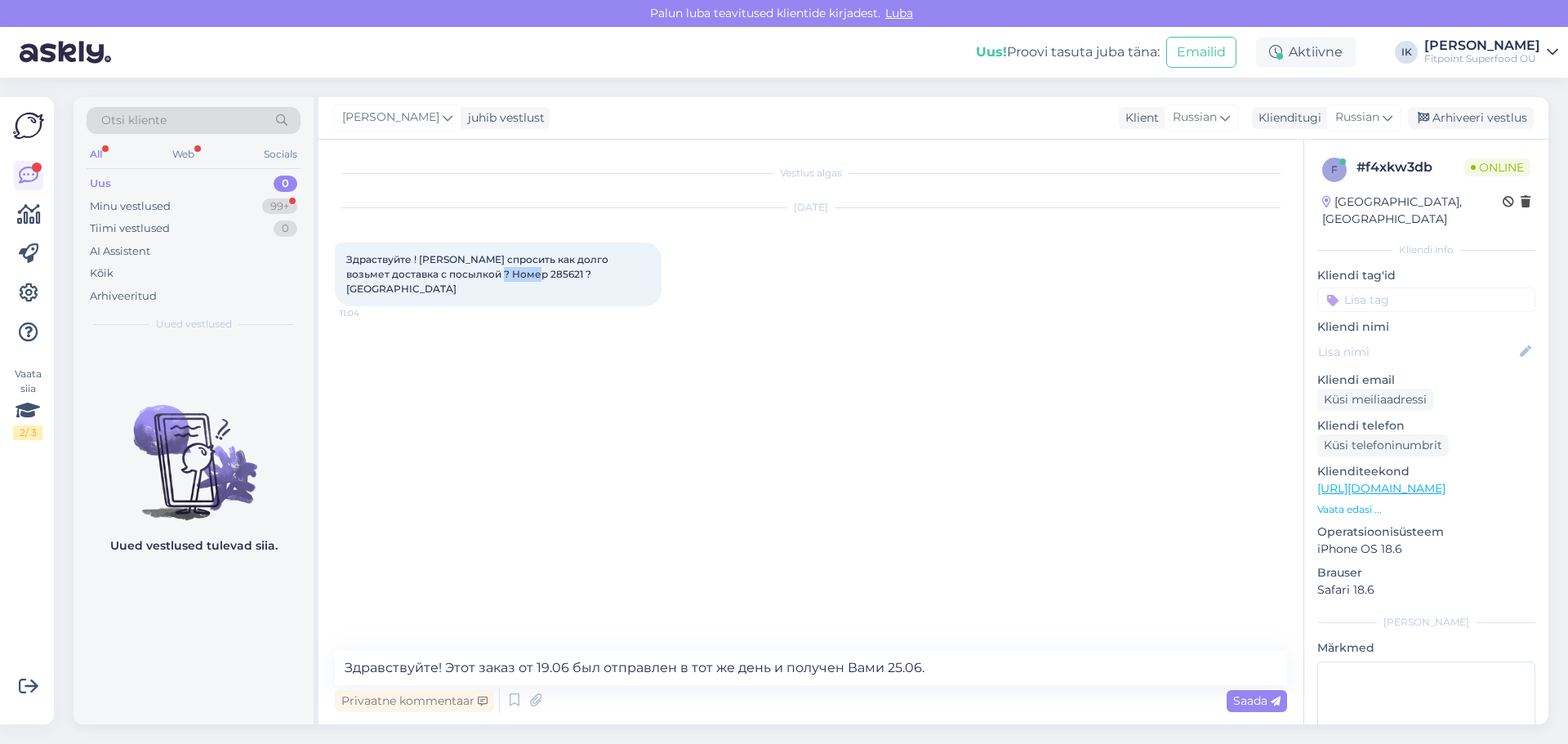
click at [454, 271] on span "Здраствуйте ! [PERSON_NAME] спросить как долго возьмет доставка с посылкой ? Но…" at bounding box center [478, 274] width 264 height 42
copy span "285621"
drag, startPoint x: 500, startPoint y: 663, endPoint x: 447, endPoint y: 665, distance: 53.0
click at [447, 665] on textarea "Здравствуйте! Этот заказ от 19.06 был отправлен в тот же день и получен Вами 25…" at bounding box center [810, 668] width 952 height 35
paste textarea "285621"
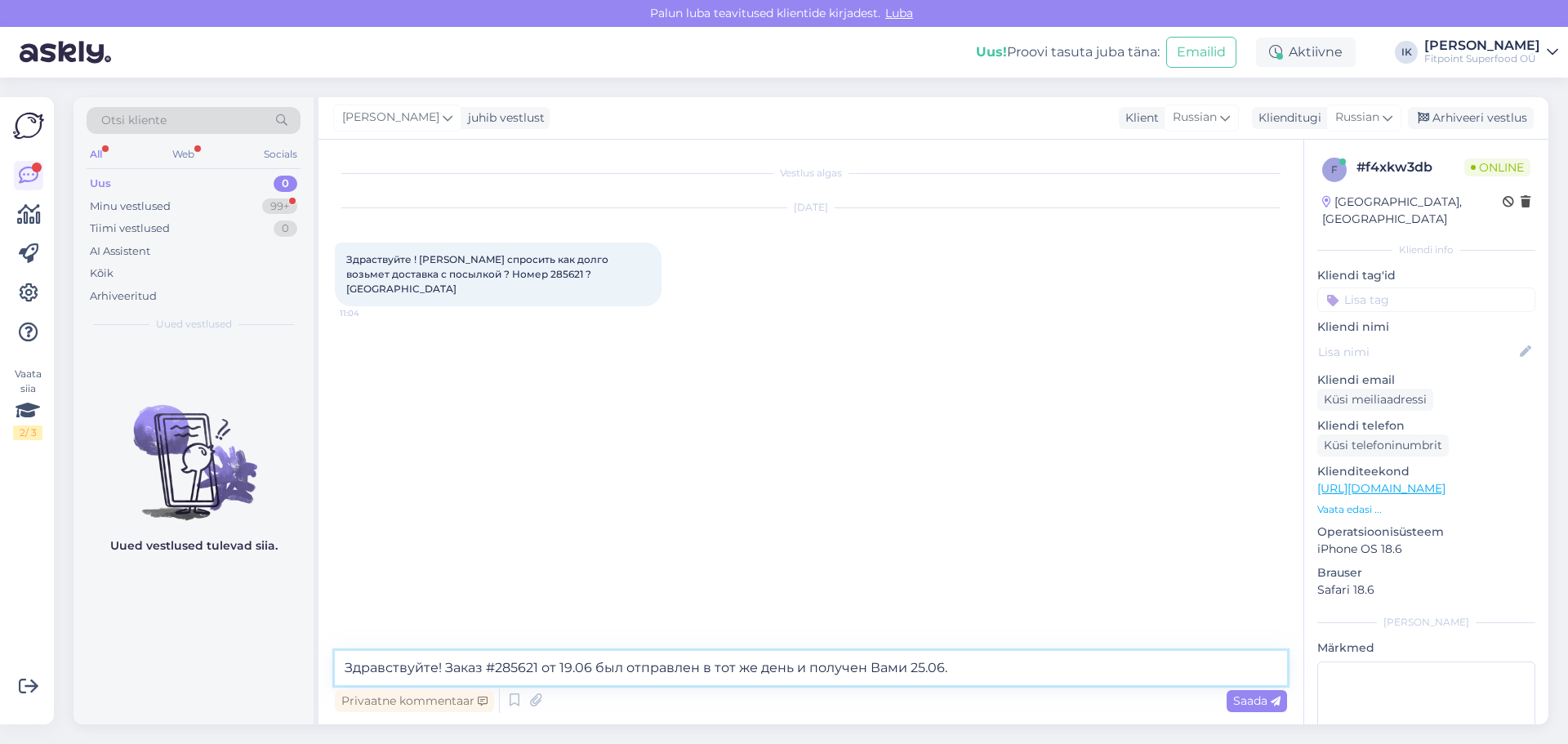
click at [1011, 663] on textarea "Здравствуйте! Заказ #285621 от 19.06 был отправлен в тот же день и получен Вами…" at bounding box center [810, 668] width 952 height 35
type textarea "Здравствуйте! Заказ #285621 от 19.06 был отправлен в тот же день и получен Вами…"
click at [1256, 707] on span "Saada" at bounding box center [1257, 700] width 48 height 15
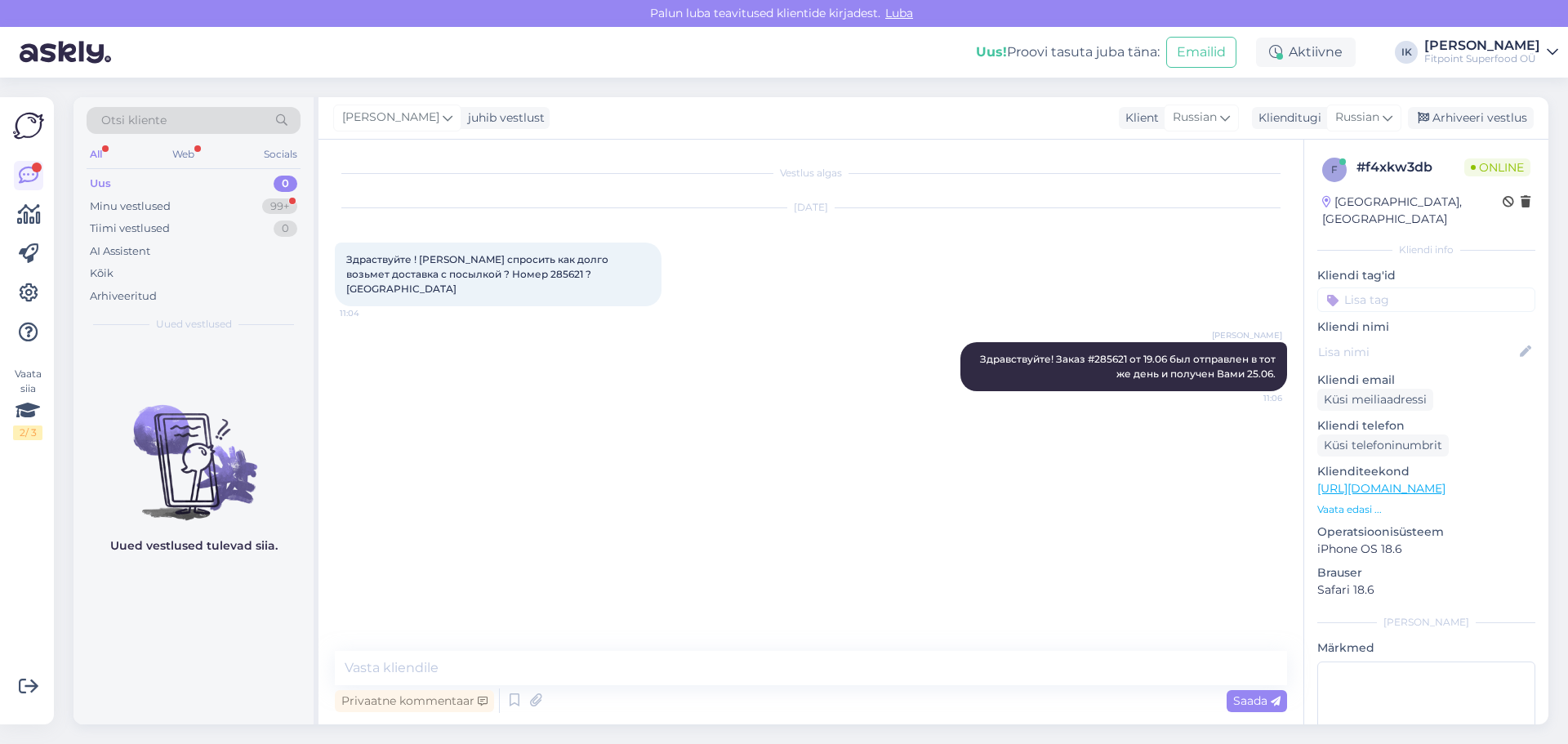
click at [512, 340] on div "[PERSON_NAME] Здравствуйте! Заказ #285621 от 19.06 был отправлен в тот же день …" at bounding box center [810, 367] width 952 height 85
click at [285, 207] on div "99+" at bounding box center [280, 207] width 35 height 16
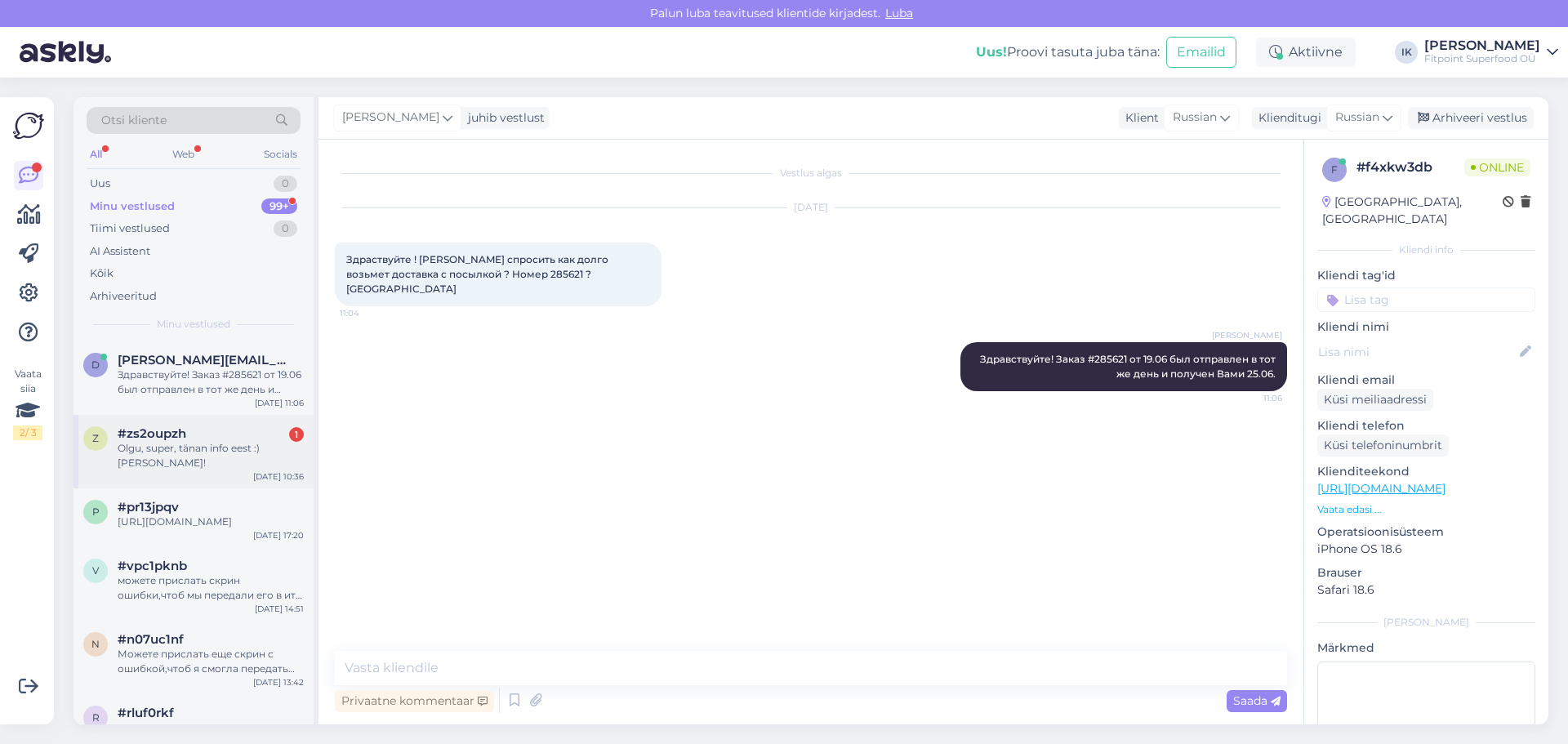
click at [244, 426] on div "#zs2oupzh 1" at bounding box center [211, 433] width 187 height 15
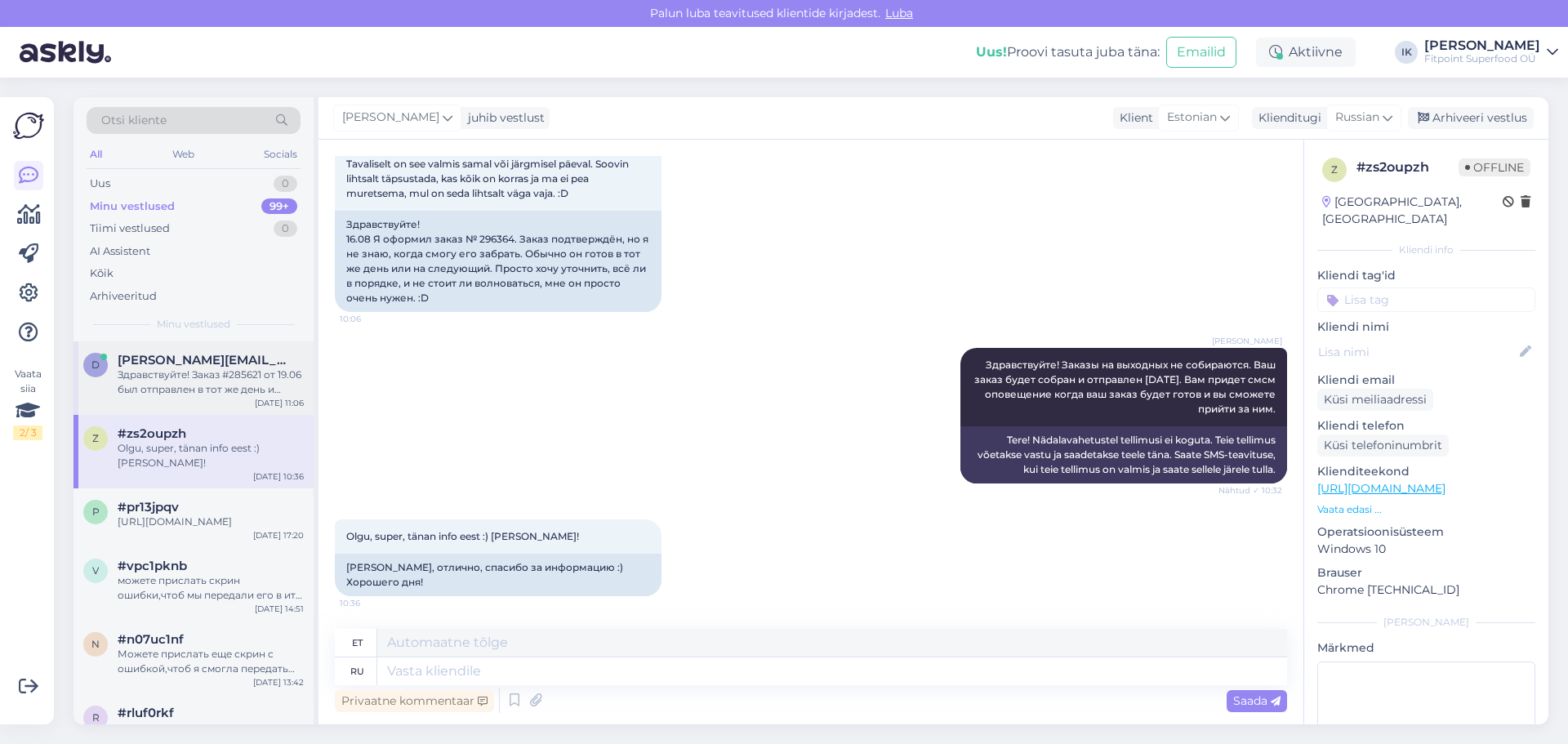
click at [253, 378] on div "Здравствуйте! Заказ #285621 от 19.06 был отправлен в тот же день и получен Вами…" at bounding box center [211, 382] width 187 height 29
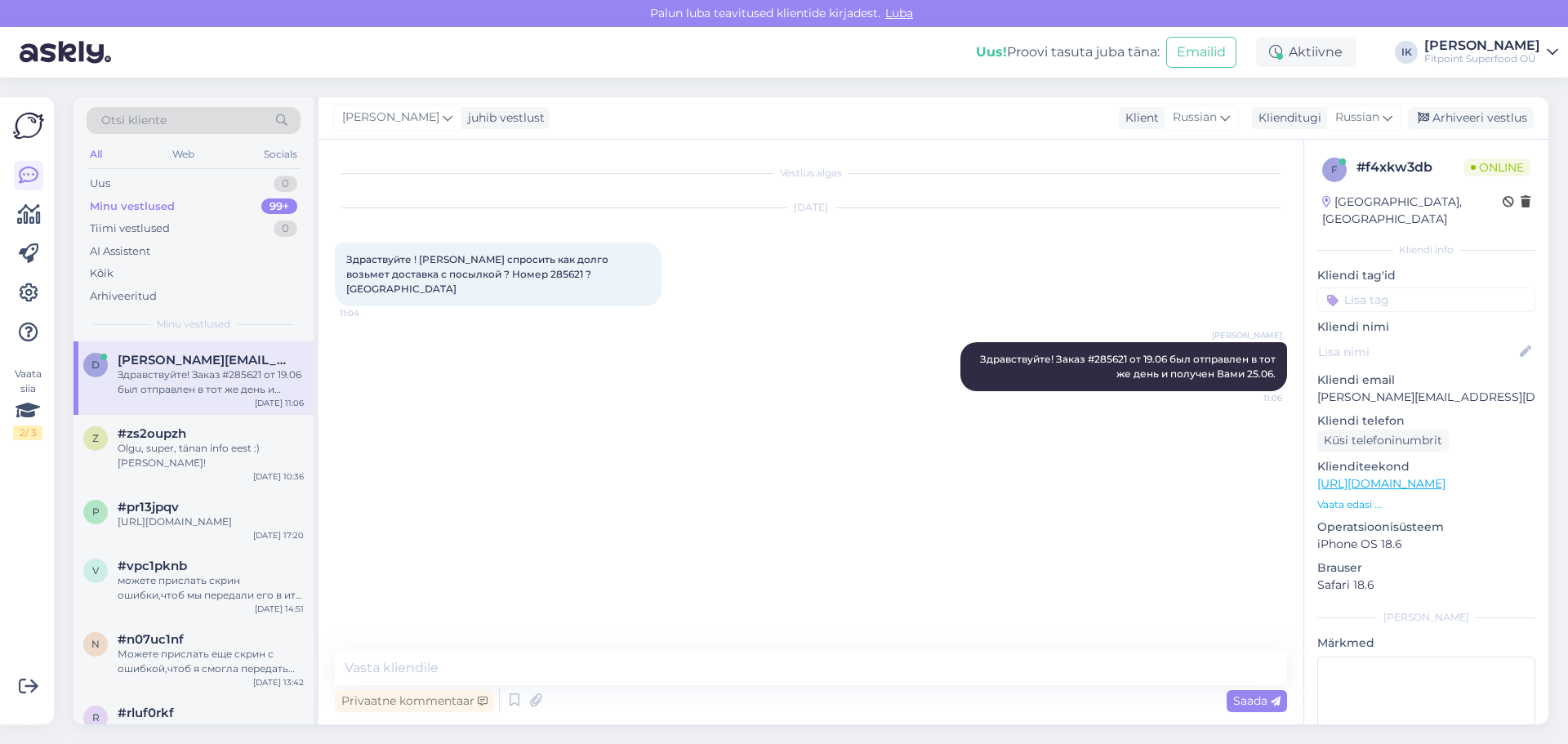
click at [553, 420] on div "Vestlus algas [DATE] Здраствуйте ! [PERSON_NAME] спросить как долго возьмет дос…" at bounding box center [817, 396] width 966 height 480
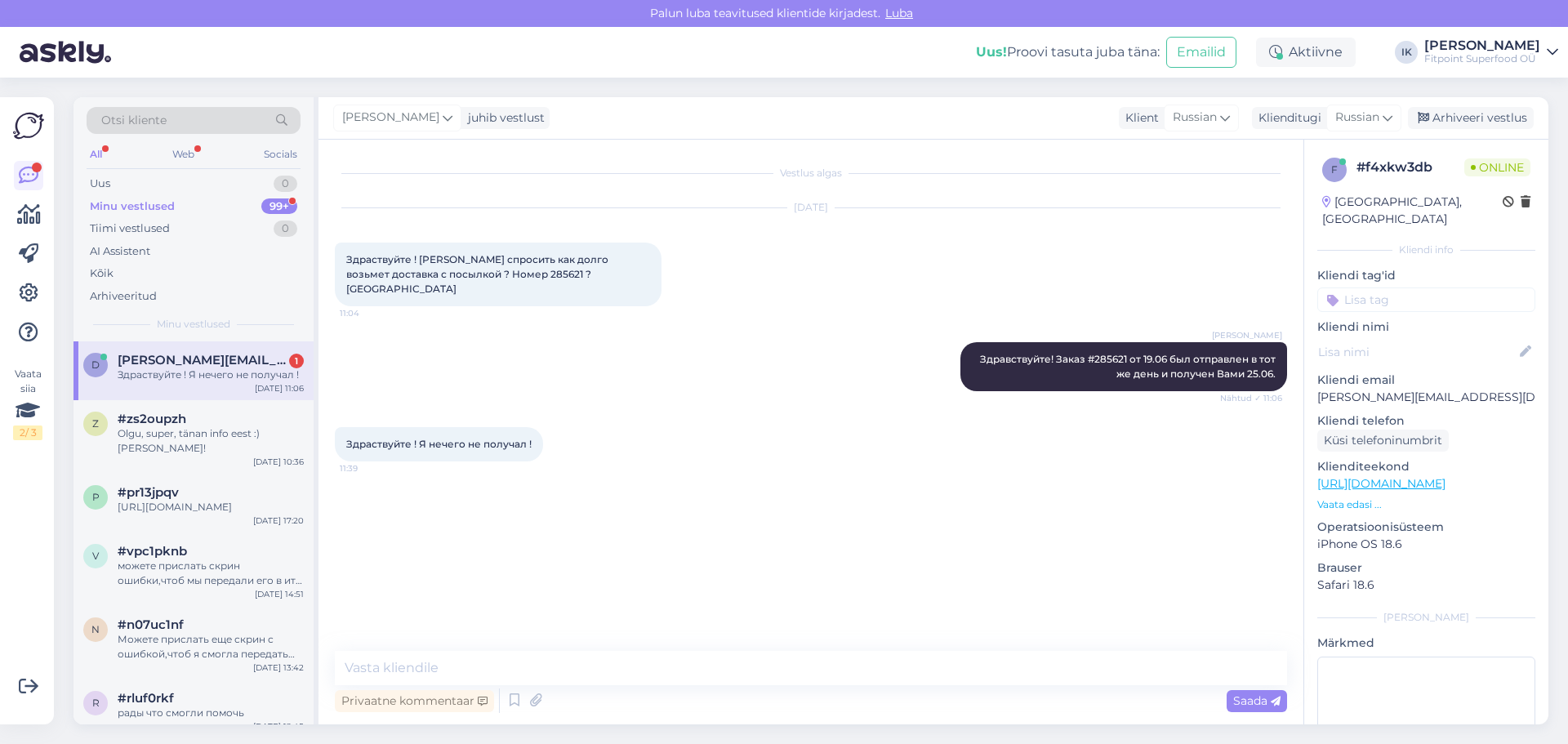
click at [250, 388] on div "d [PERSON_NAME][EMAIL_ADDRESS][DOMAIN_NAME] 1 Здраствуйте ! Я нечего не получал…" at bounding box center [193, 370] width 240 height 58
click at [253, 435] on div "Olgu, super, tänan info eest :) [PERSON_NAME]!" at bounding box center [211, 441] width 187 height 29
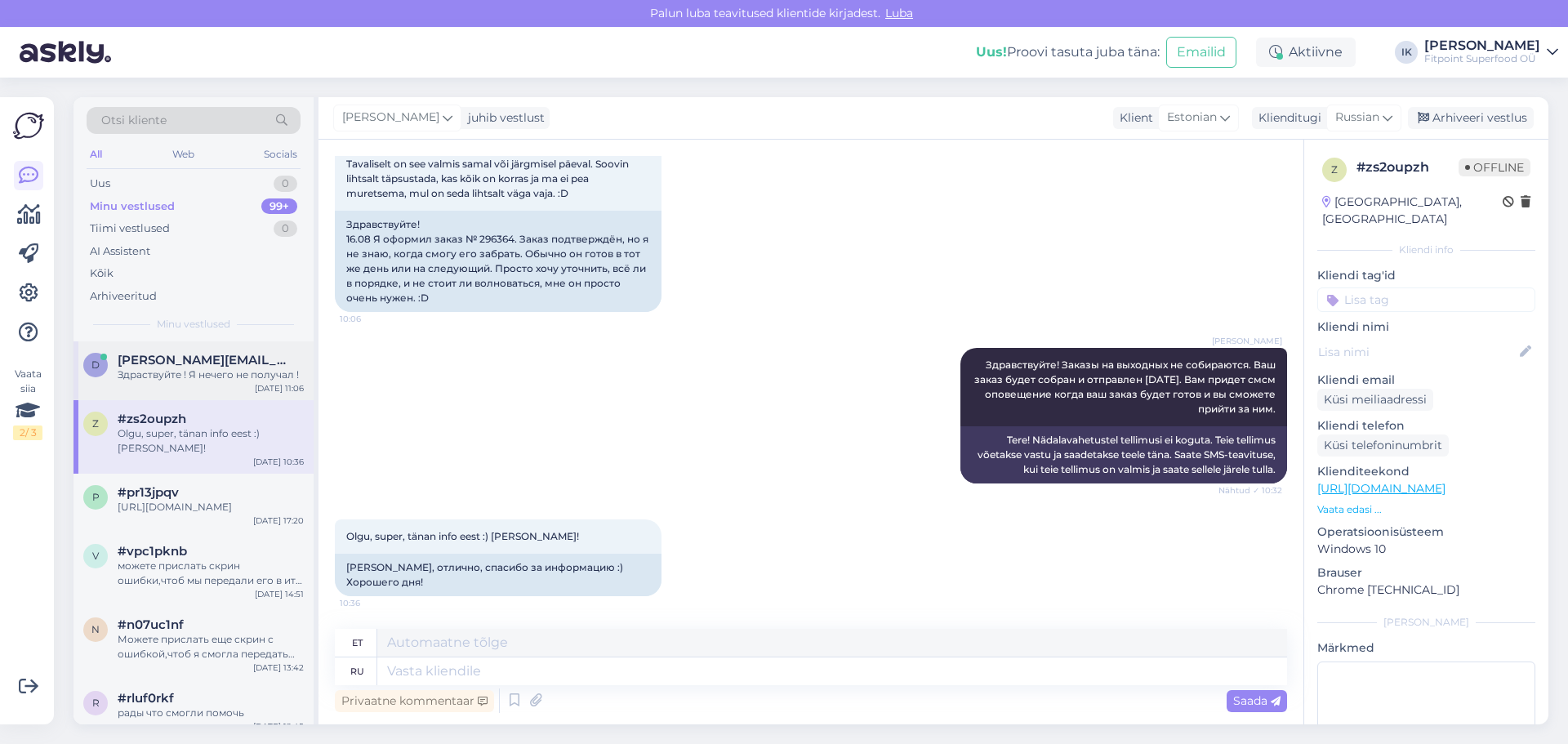
click at [256, 386] on div "[DATE] 11:06" at bounding box center [280, 388] width 49 height 12
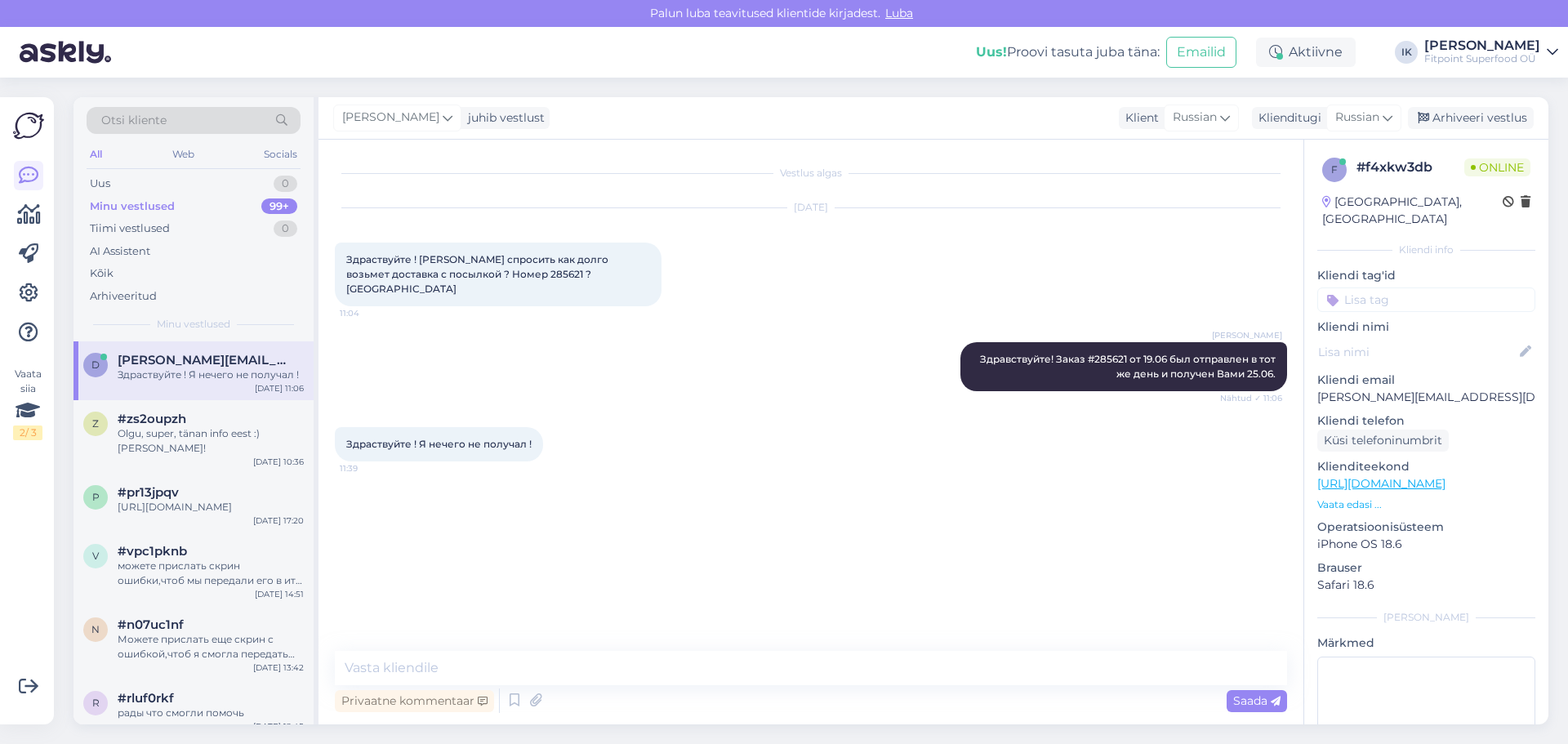
scroll to position [0, 0]
click at [461, 274] on span "Здраствуйте ! [PERSON_NAME] спросить как долго возьмет доставка с посылкой ? Но…" at bounding box center [478, 274] width 264 height 42
copy span "285621"
click at [337, 498] on img at bounding box center [368, 530] width 65 height 65
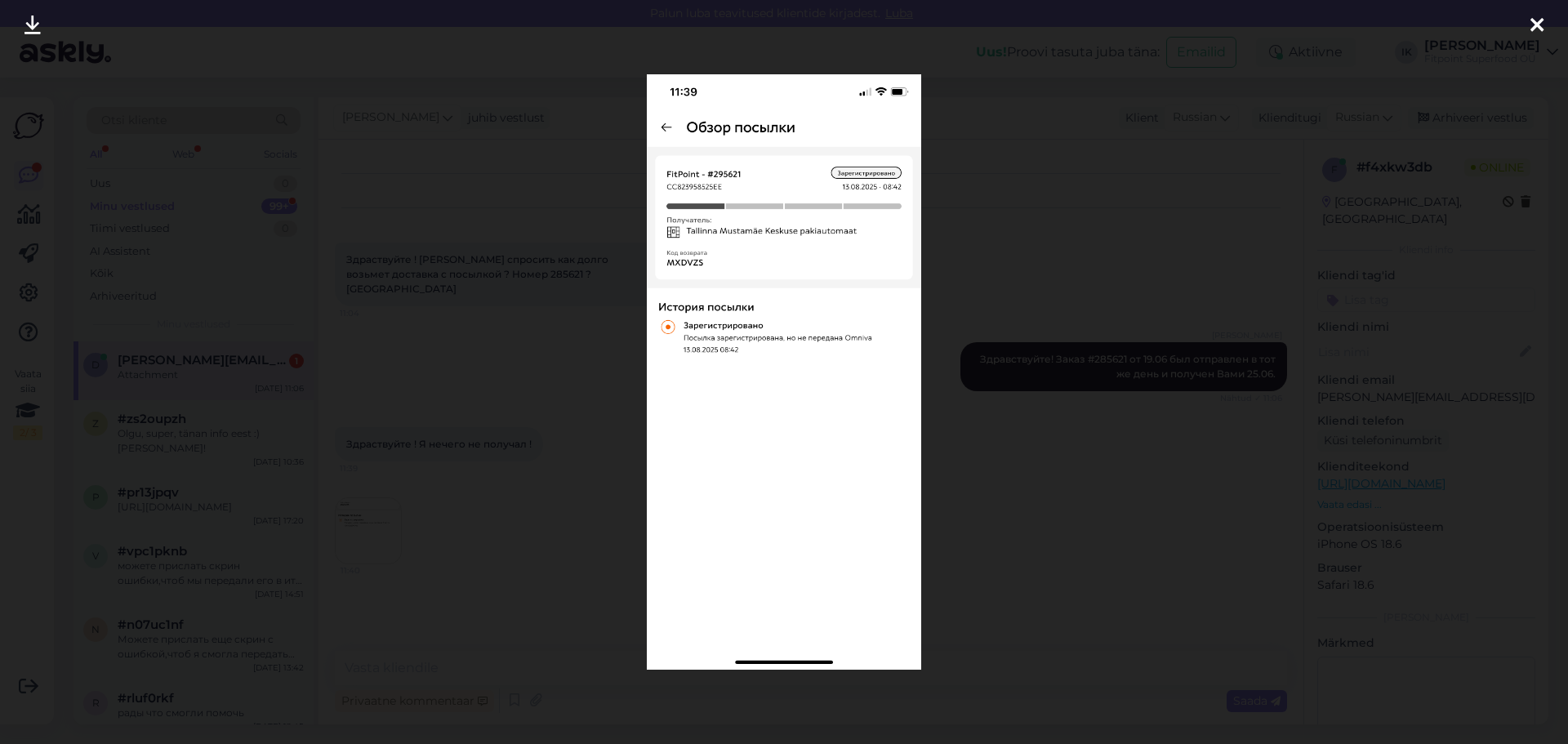
click at [1043, 494] on div at bounding box center [784, 372] width 1568 height 744
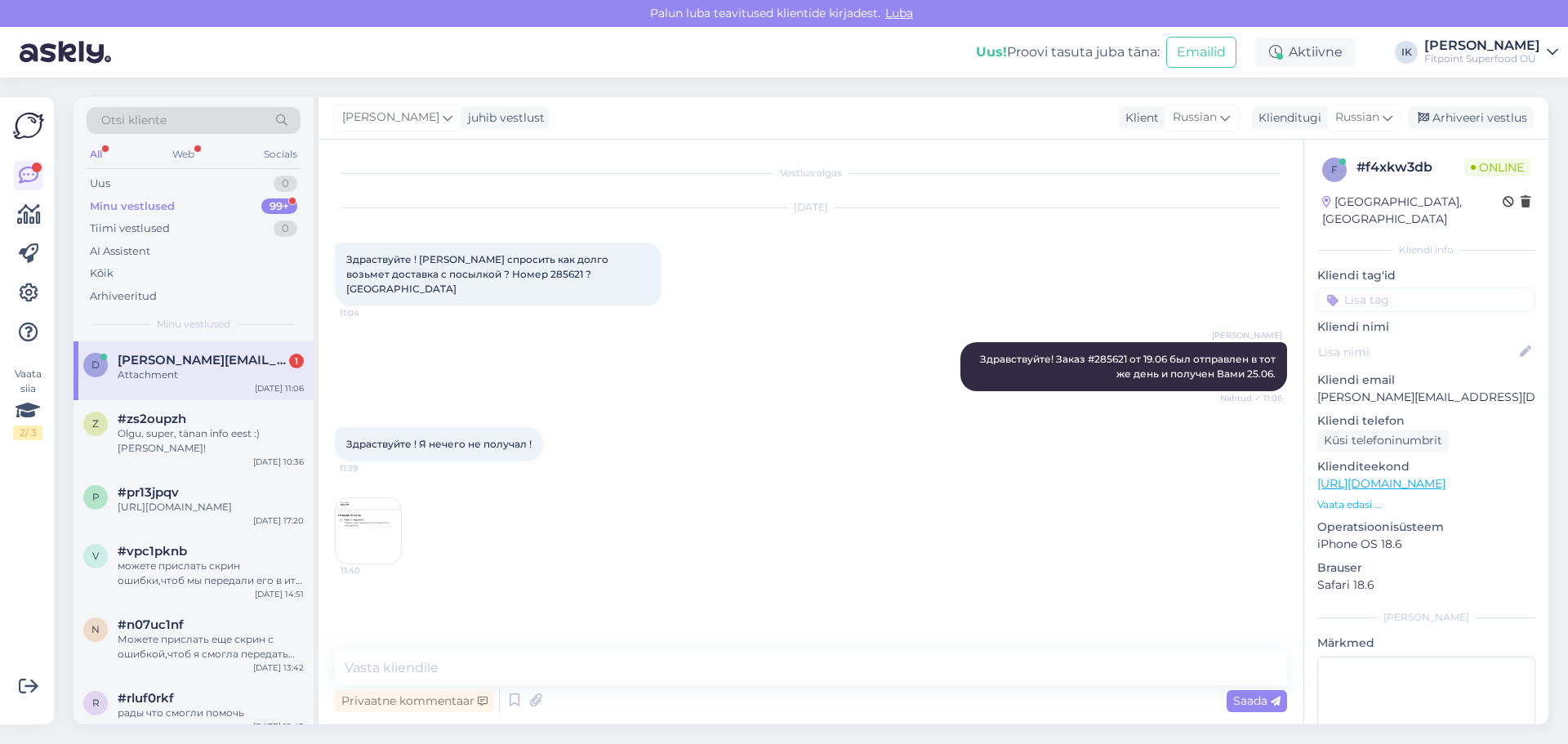
click at [368, 515] on img at bounding box center [368, 530] width 65 height 65
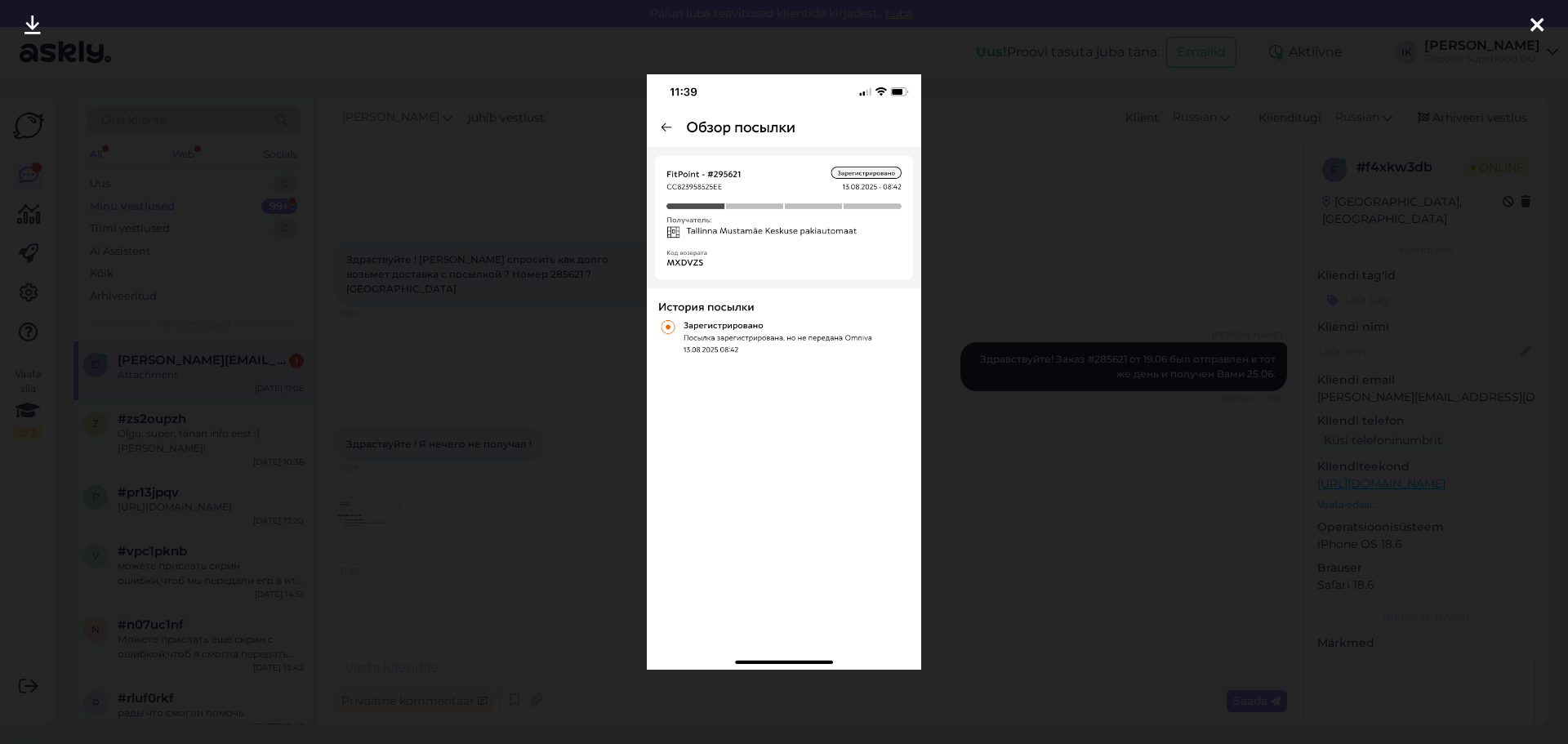
click at [963, 547] on div at bounding box center [784, 372] width 1568 height 744
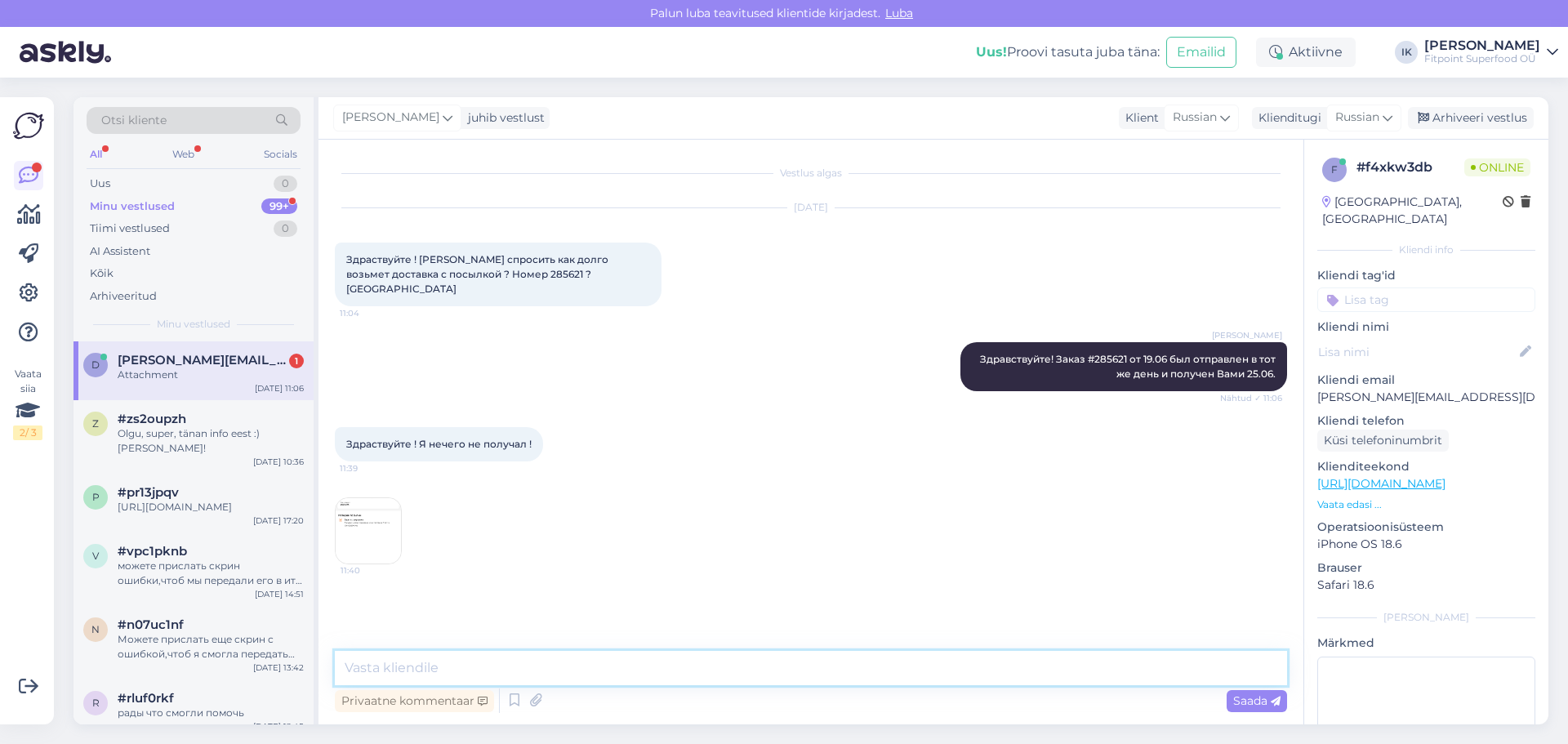
click at [715, 667] on textarea at bounding box center [810, 668] width 952 height 35
click at [372, 498] on img at bounding box center [368, 530] width 65 height 65
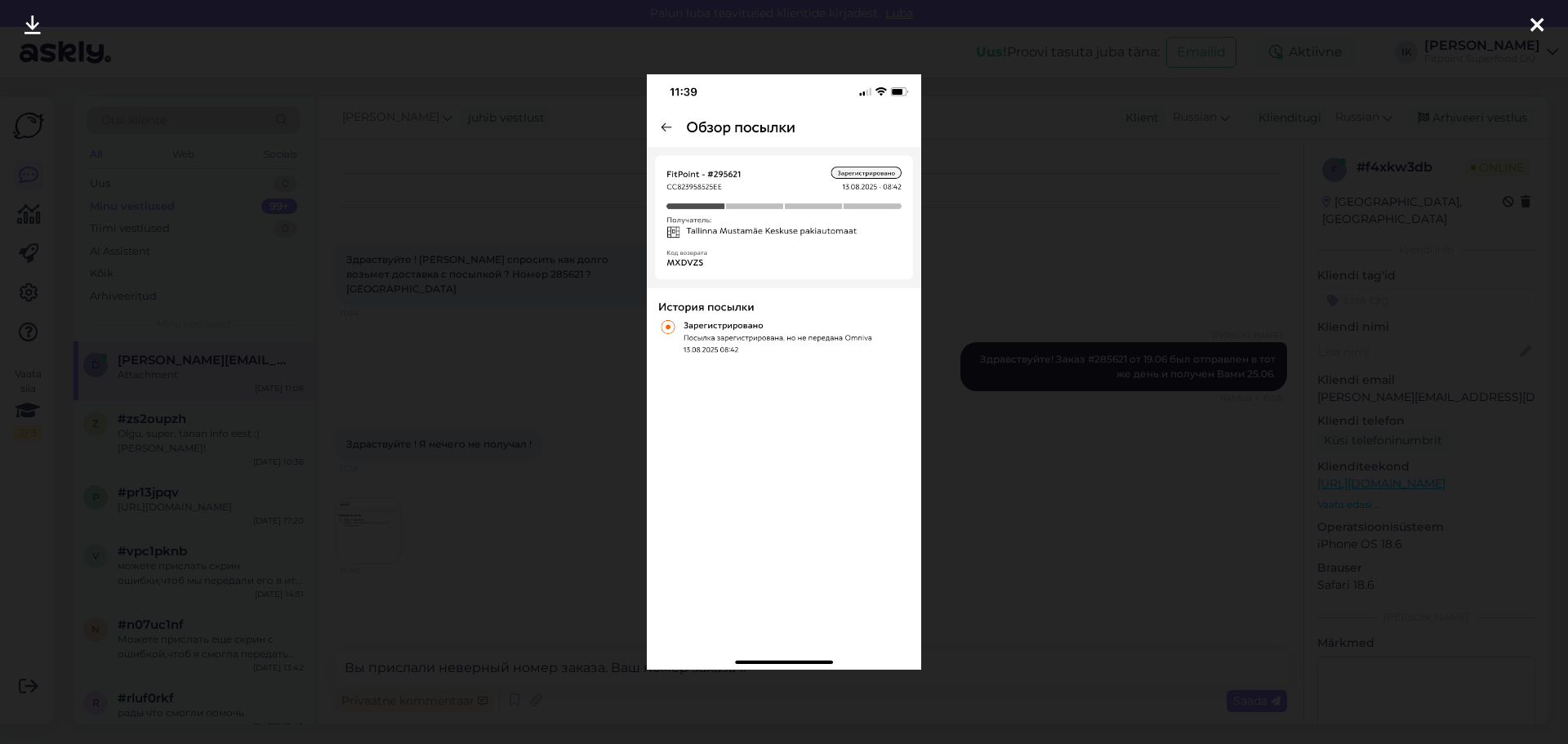
click at [1083, 435] on div at bounding box center [784, 372] width 1568 height 744
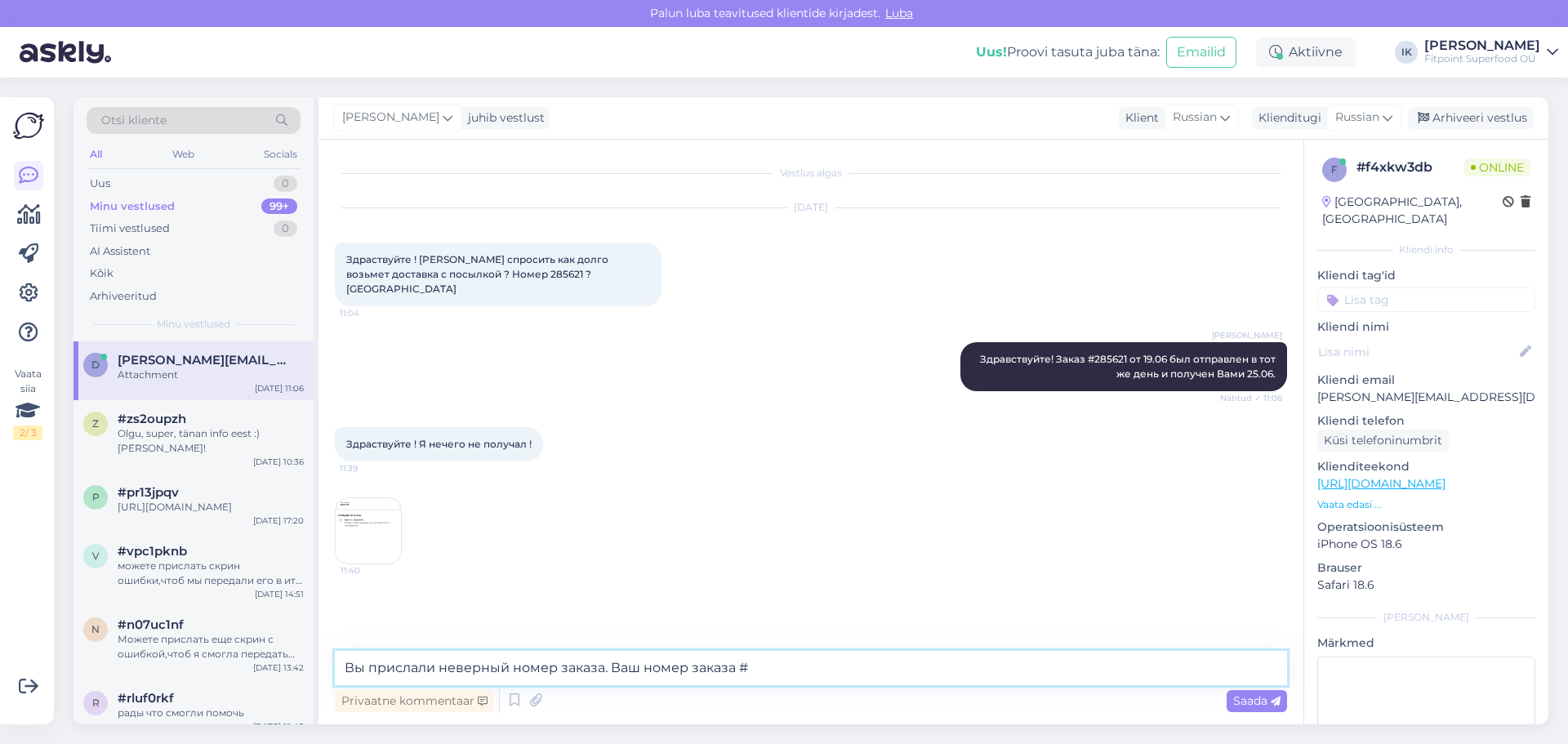
click at [822, 672] on textarea "Вы прислали неверный номер заказа. Ваш номер заказа #" at bounding box center [810, 668] width 952 height 35
type textarea "Вы прислали неверный номер заказа. Ваш номер заказа #295621"
click at [1238, 707] on span "Saada" at bounding box center [1257, 700] width 48 height 15
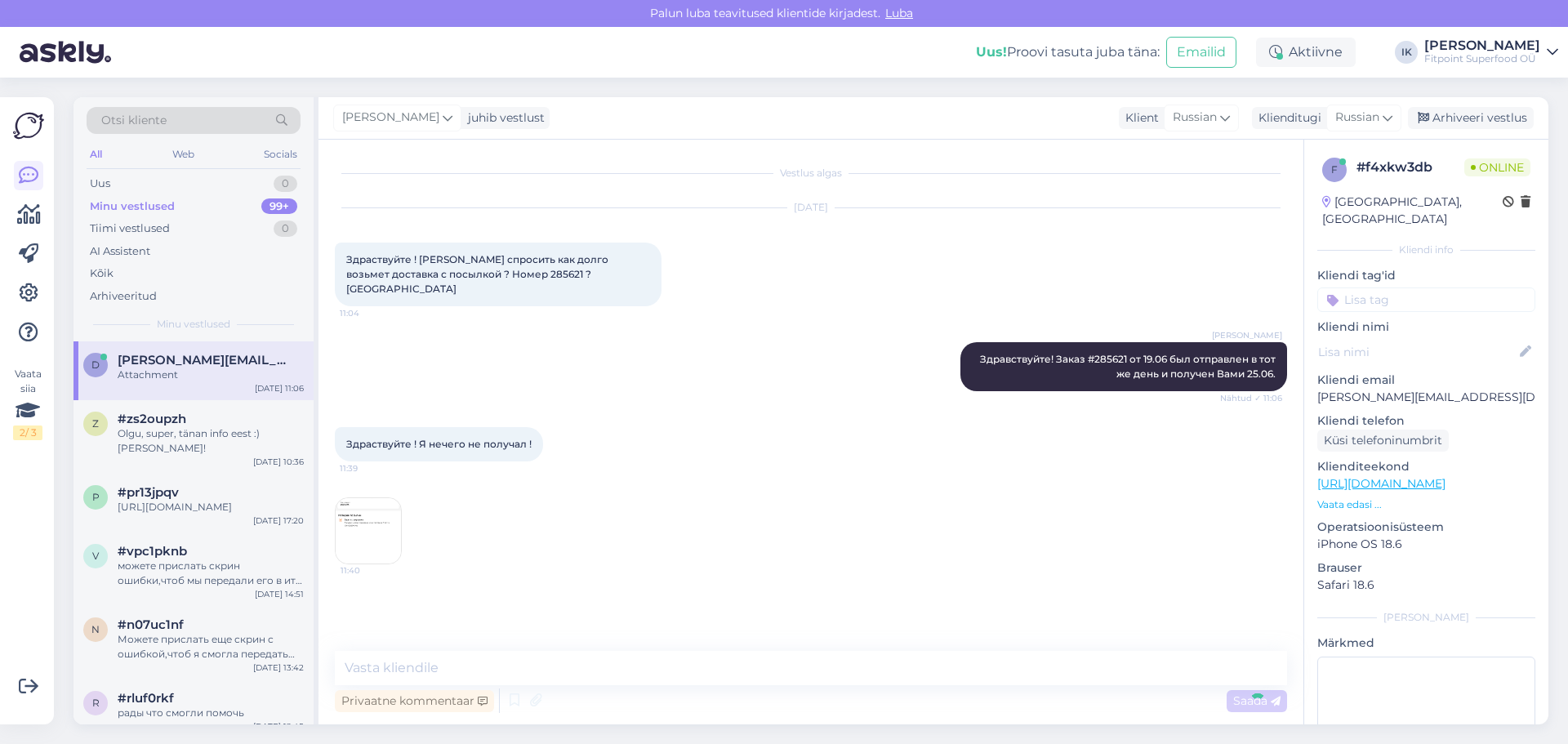
scroll to position [16, 0]
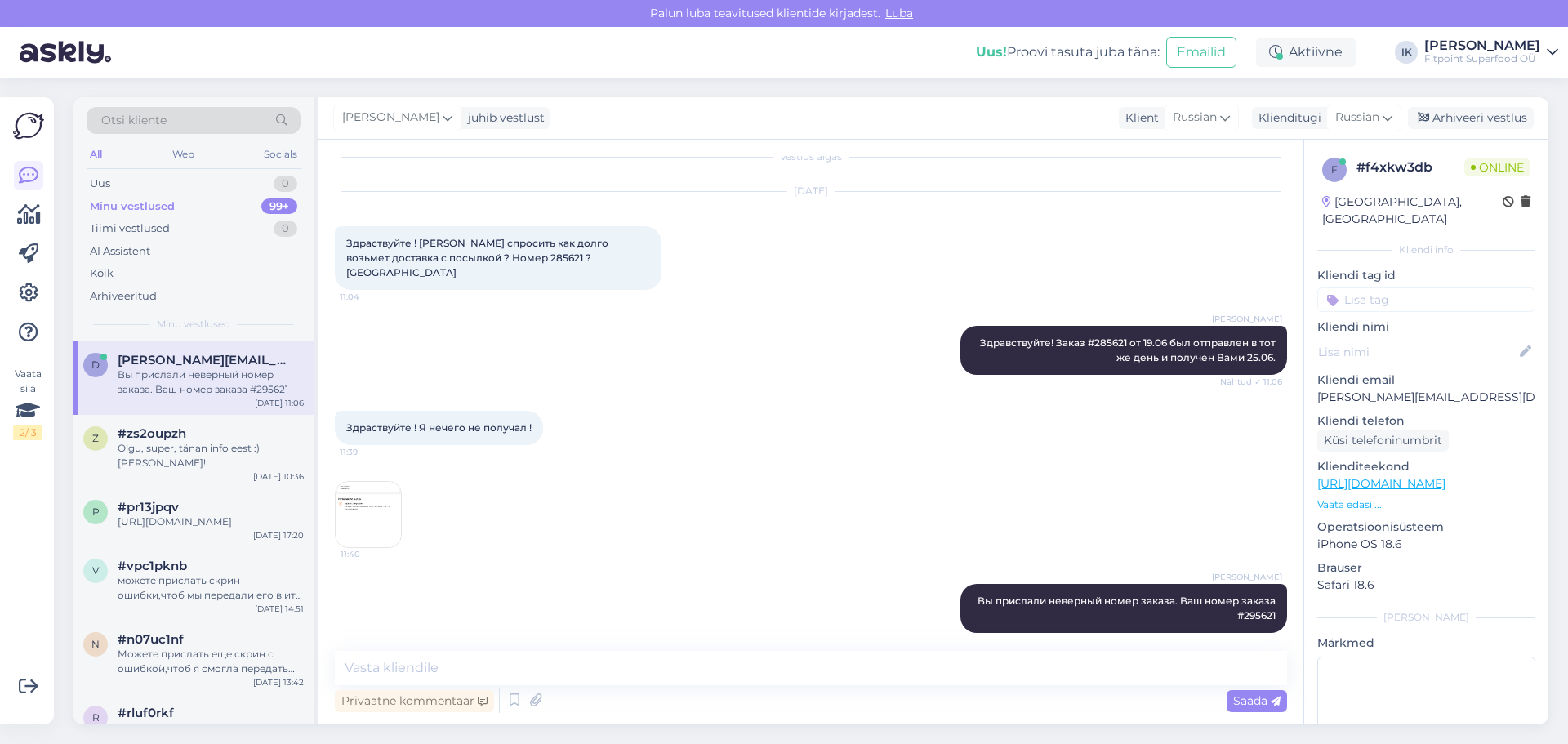
click at [395, 507] on img at bounding box center [368, 514] width 65 height 65
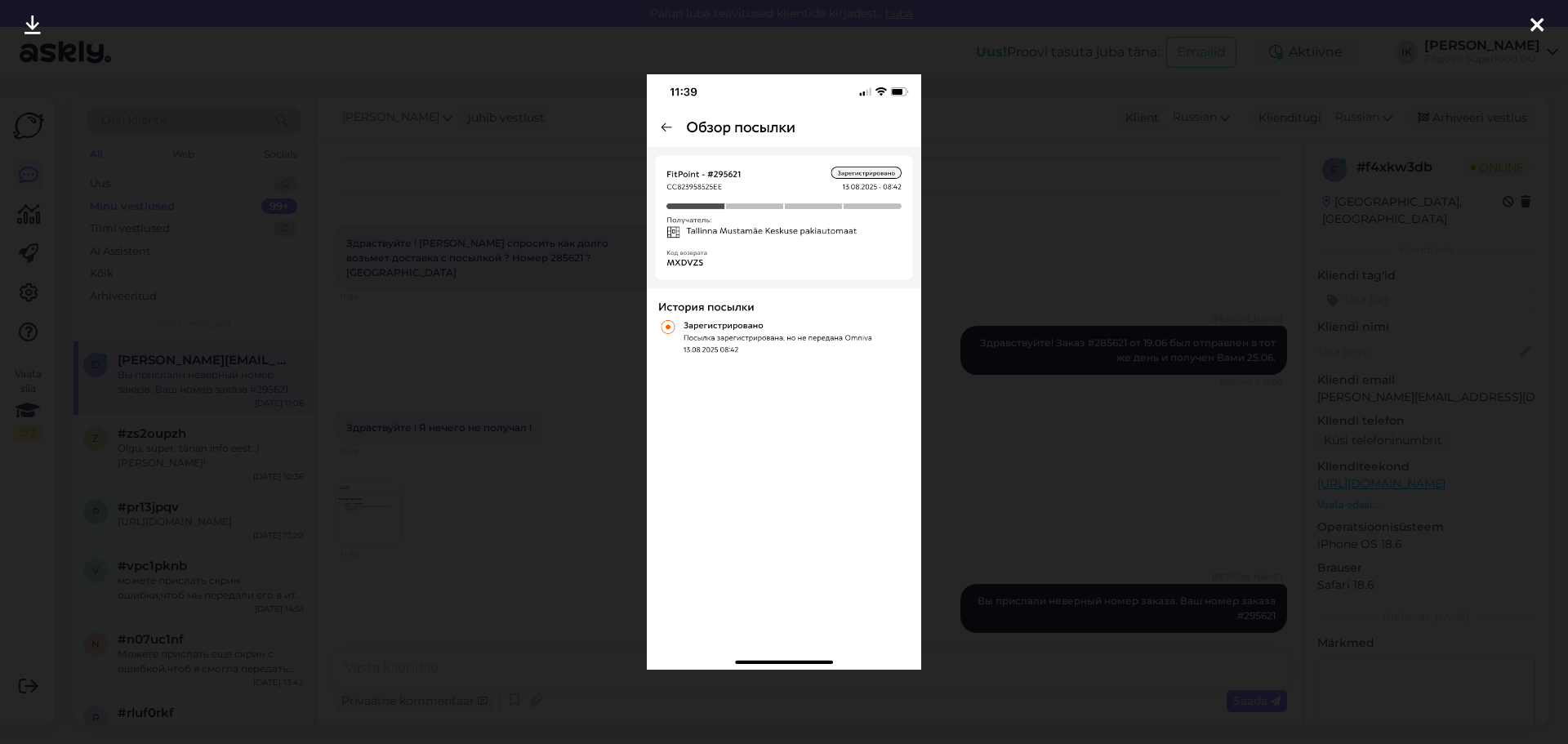
click at [1004, 511] on div at bounding box center [784, 372] width 1568 height 744
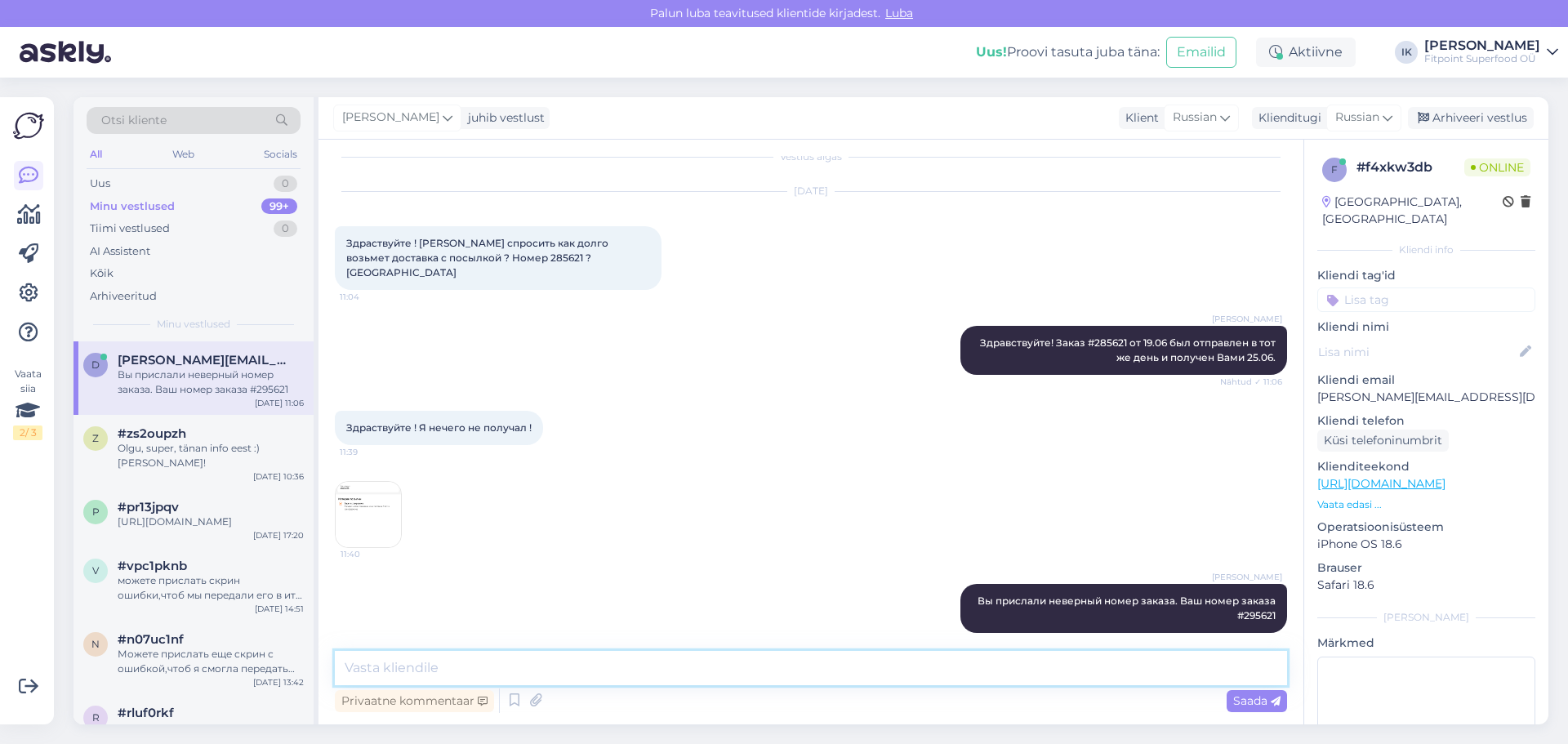
click at [801, 679] on textarea at bounding box center [810, 668] width 952 height 35
type textarea "Сейчас я проверю статус Вашего заказа."
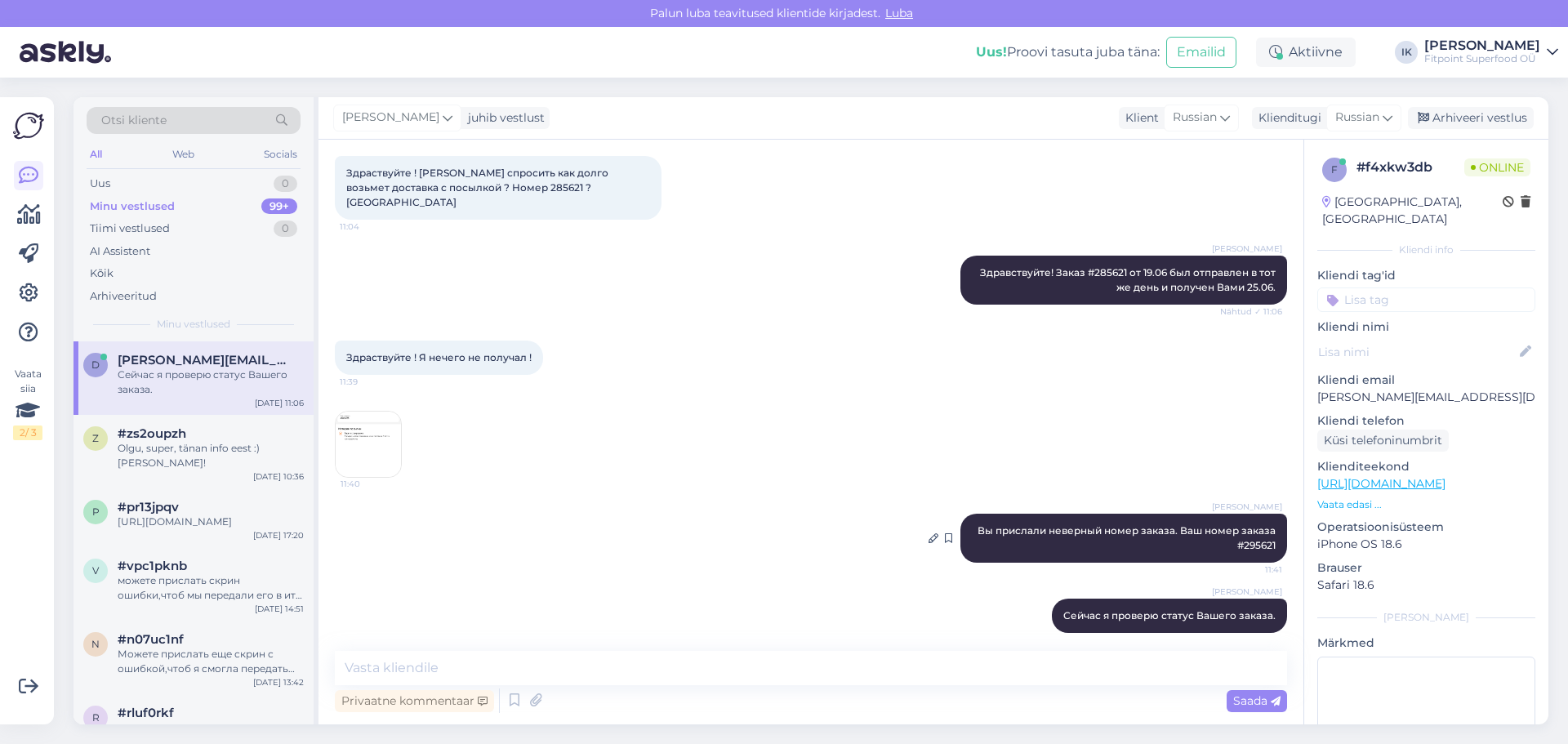
click at [1261, 524] on span "Вы прислали неверный номер заказа. Ваш номер заказа #295621" at bounding box center [1127, 537] width 301 height 27
click at [1255, 526] on span "Вы прислали неверный номер заказа. Ваш номер заказа #295621" at bounding box center [1127, 537] width 301 height 27
copy div "295621 11:41"
click at [880, 369] on div "Здраствуйте ! Я нечего не получал ! 11:39" at bounding box center [810, 357] width 952 height 70
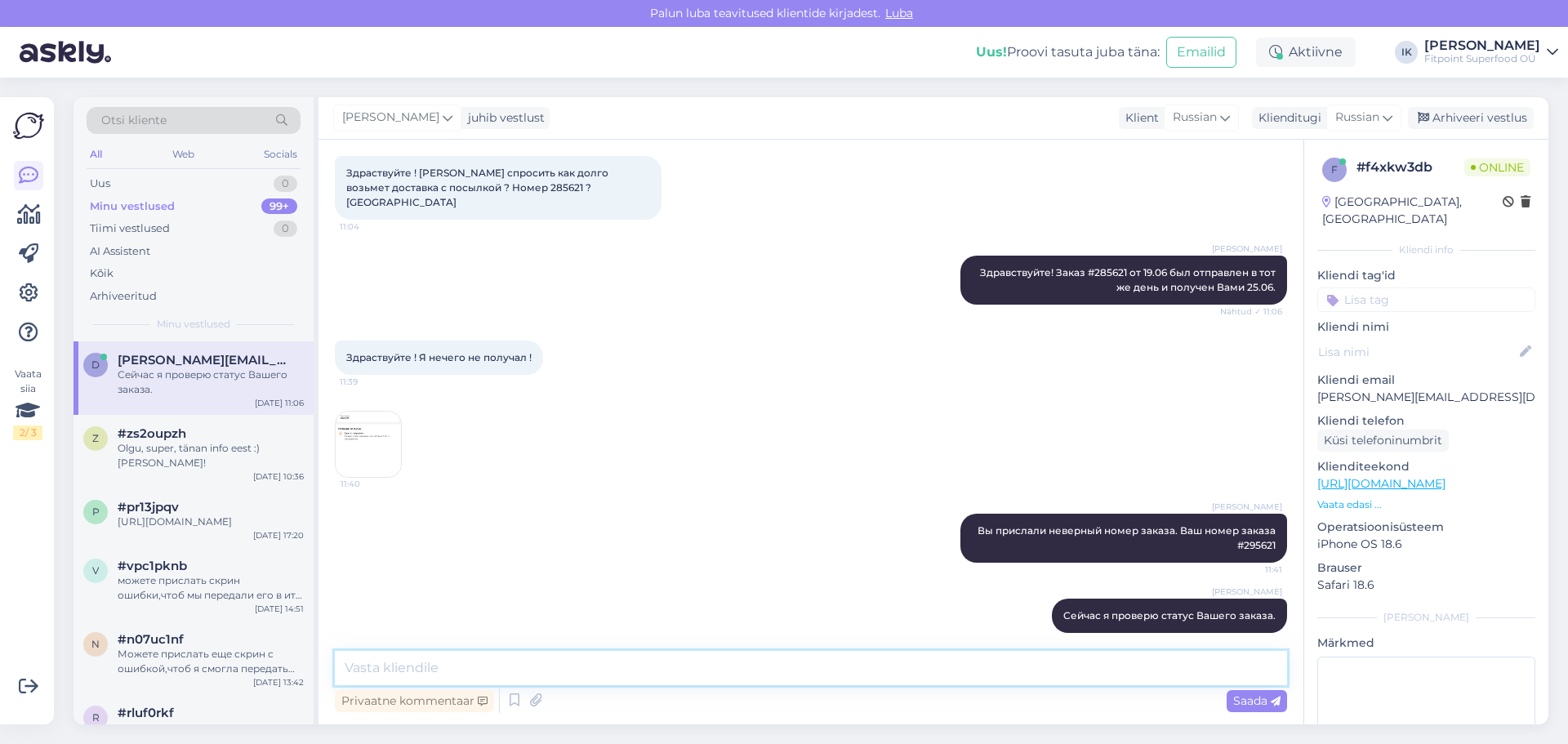
click at [949, 674] on textarea at bounding box center [810, 668] width 952 height 35
click at [964, 664] on textarea at bounding box center [810, 668] width 952 height 35
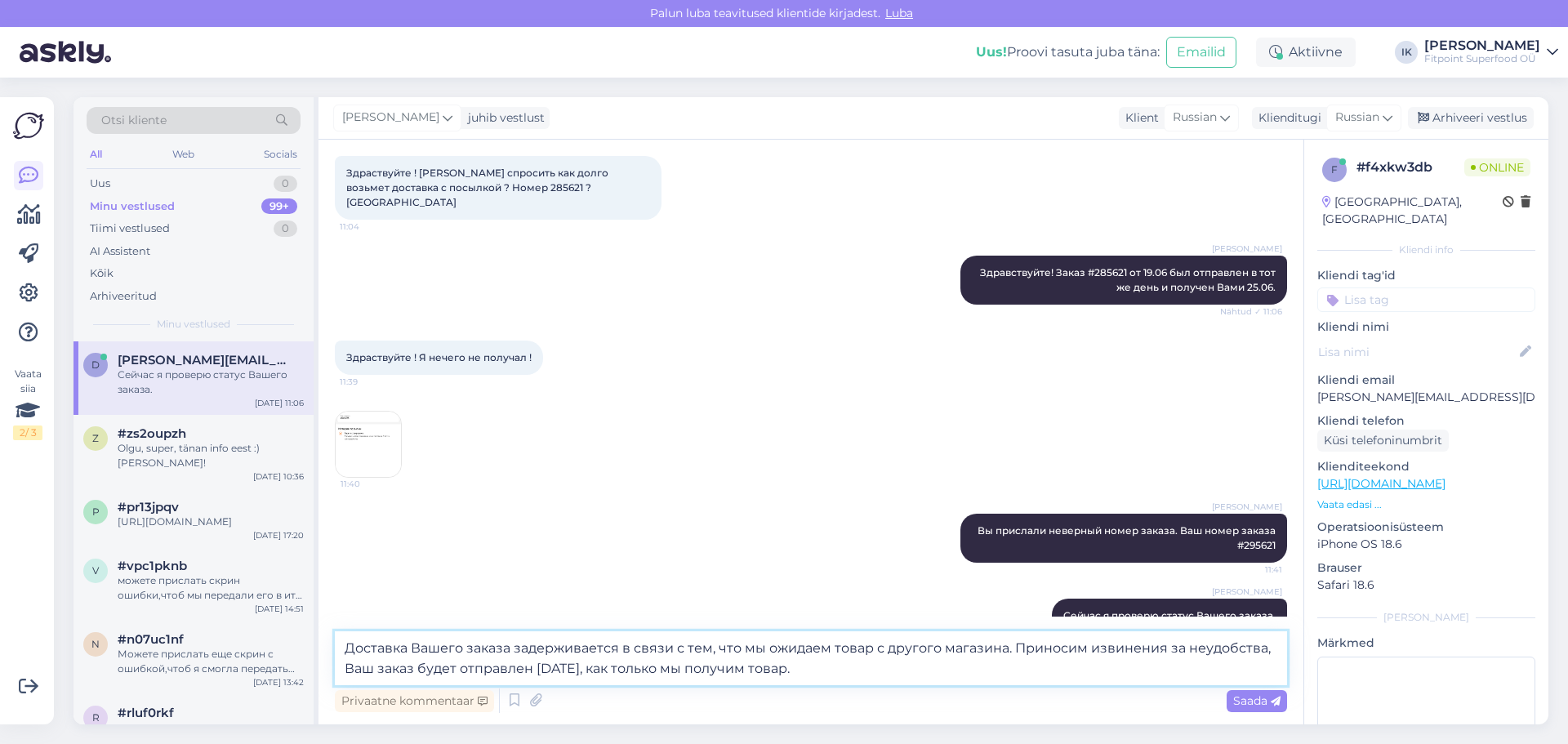
drag, startPoint x: 613, startPoint y: 652, endPoint x: 741, endPoint y: 653, distance: 128.0
click at [614, 653] on textarea "Доставка Вашего заказа задерживается в связи с тем, что мы ожидаем товар с друг…" at bounding box center [810, 657] width 952 height 54
click at [825, 667] on textarea "Доставка Вашего заказа задерживается в связи с тем, что мы ожидаем товар с друг…" at bounding box center [810, 657] width 952 height 54
type textarea "Доставка Вашего заказа задерживается в связи с тем, что мы ожидаем товар с друг…"
click at [1241, 702] on span "Saada" at bounding box center [1257, 700] width 48 height 15
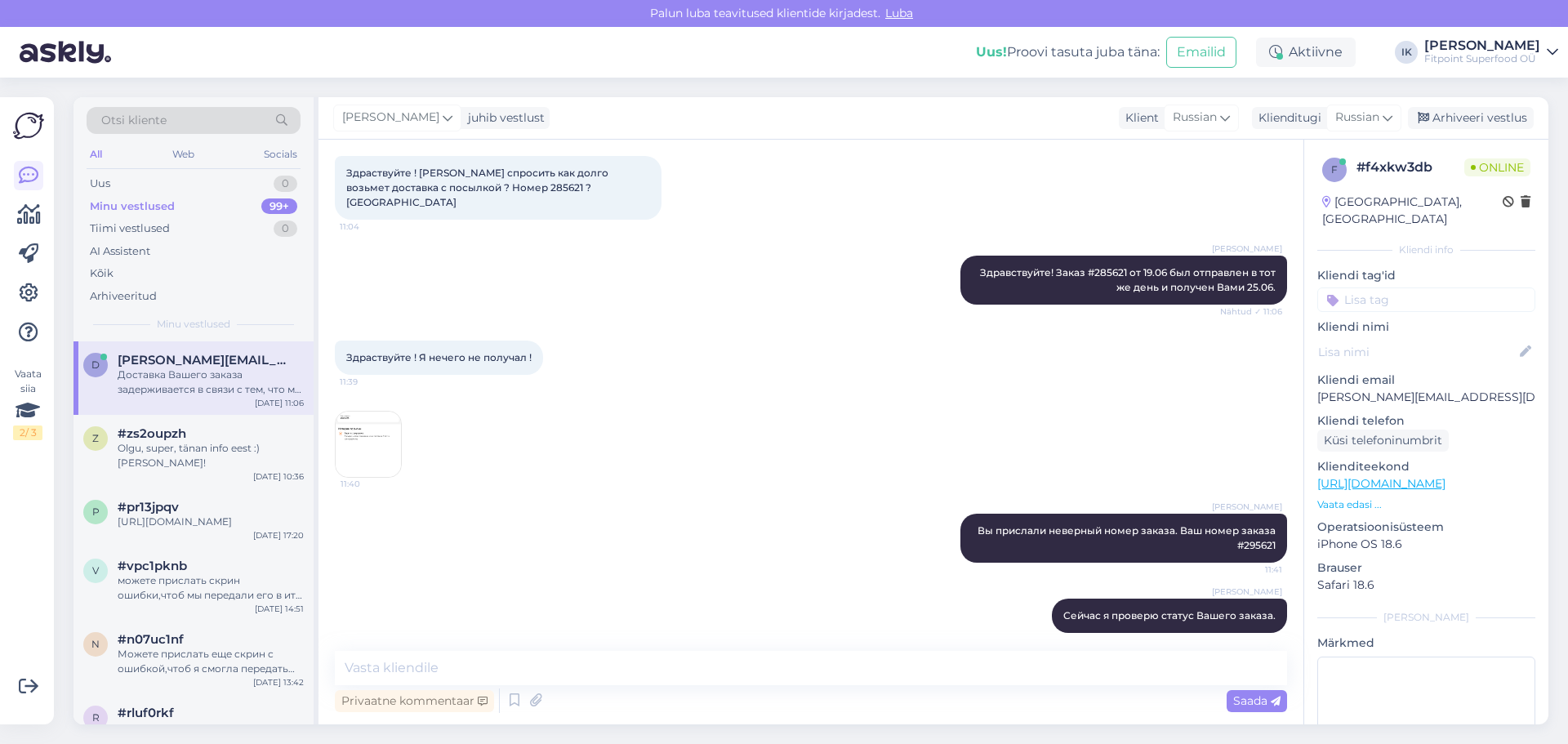
scroll to position [201, 0]
